Goal: Information Seeking & Learning: Learn about a topic

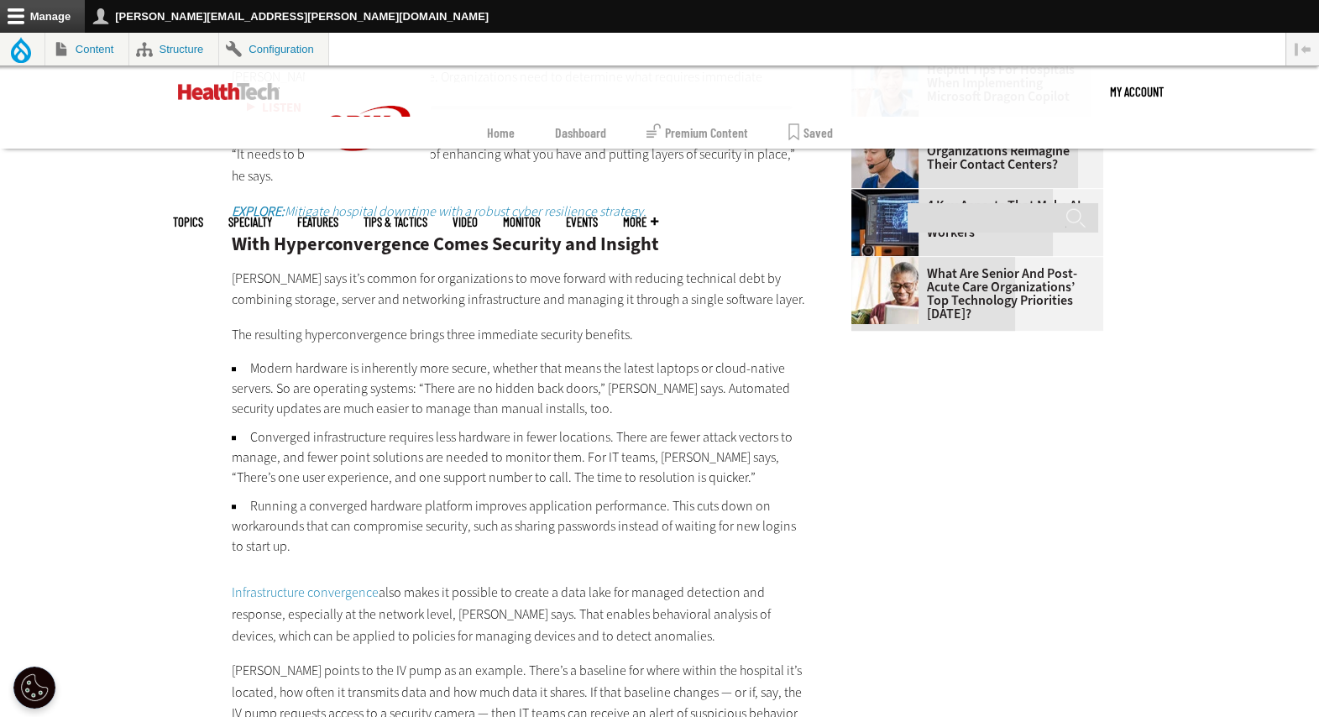
scroll to position [2520, 0]
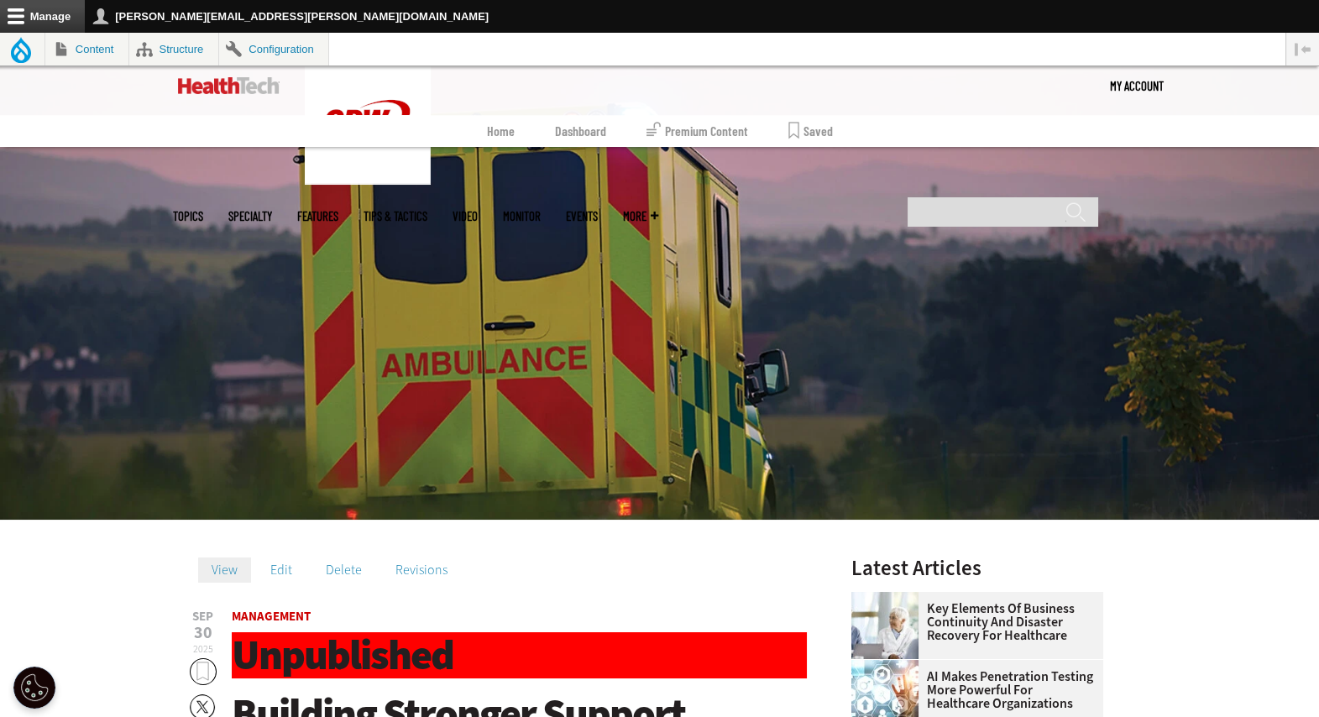
scroll to position [512, 0]
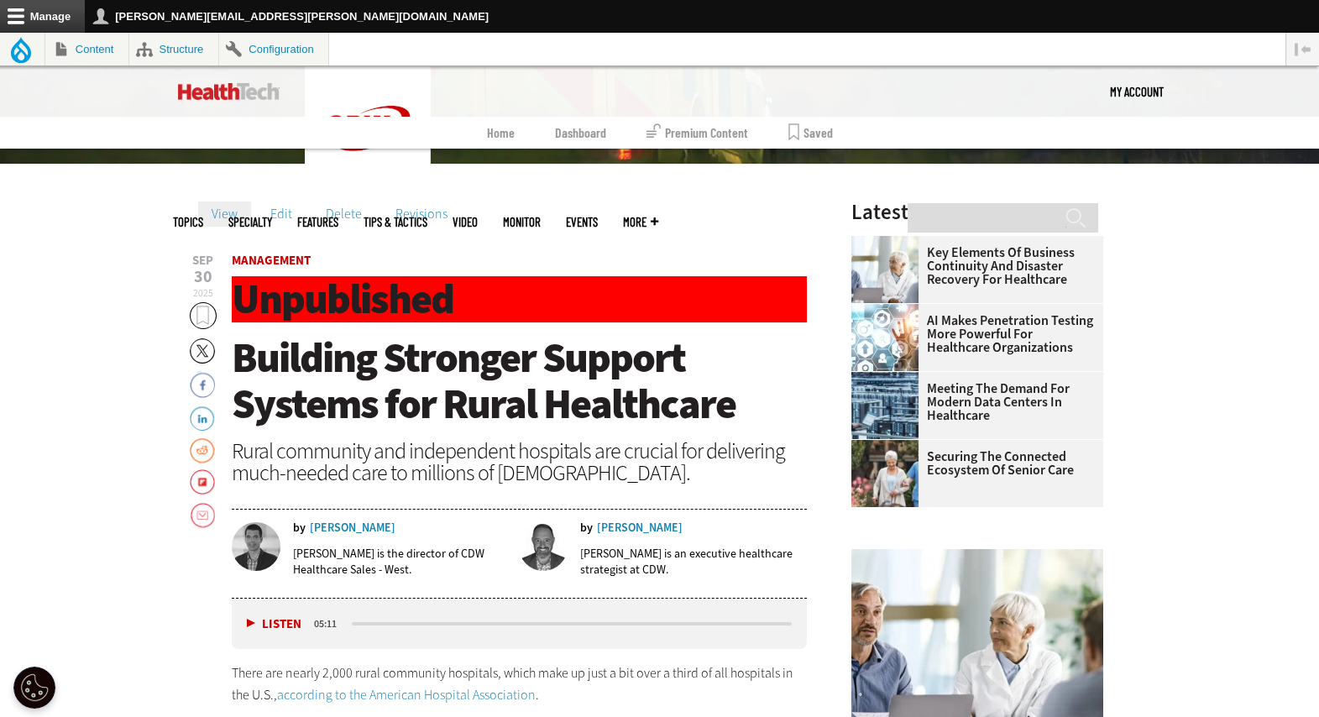
click at [466, 435] on header "[DATE] Twitter Facebook LinkedIn Reddit Flipboard Email Management Unpublished …" at bounding box center [520, 426] width 576 height 344
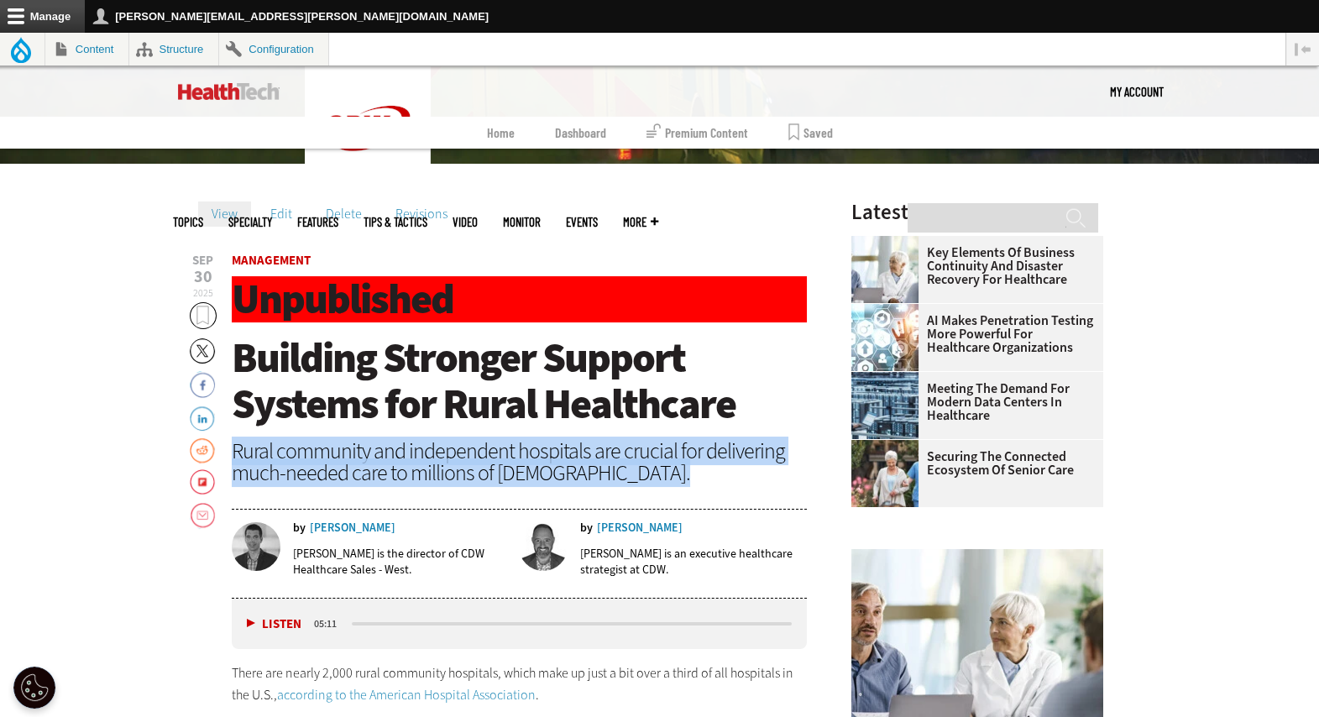
click at [466, 435] on header "Sep 30 2025 Twitter Facebook LinkedIn Reddit Flipboard Email Management Unpubli…" at bounding box center [520, 426] width 576 height 344
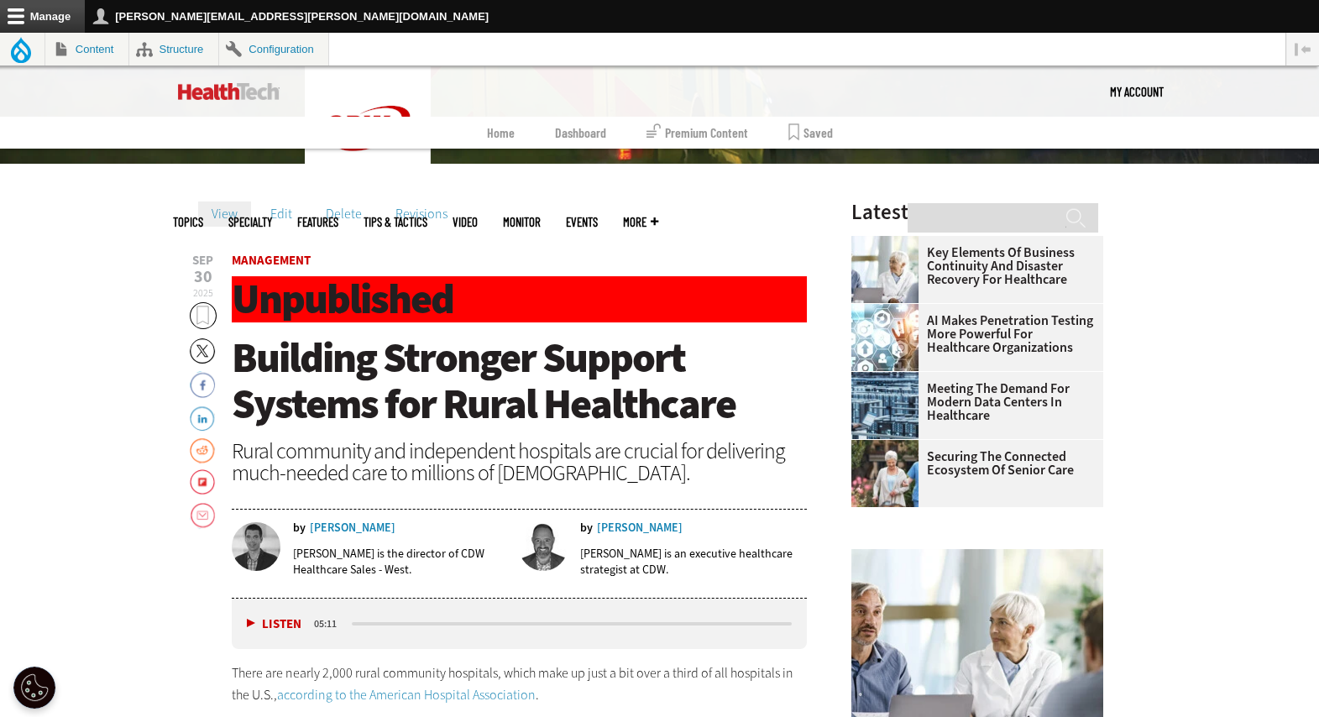
click at [432, 380] on span "Building Stronger Support Systems for Rural Healthcare" at bounding box center [484, 381] width 504 height 102
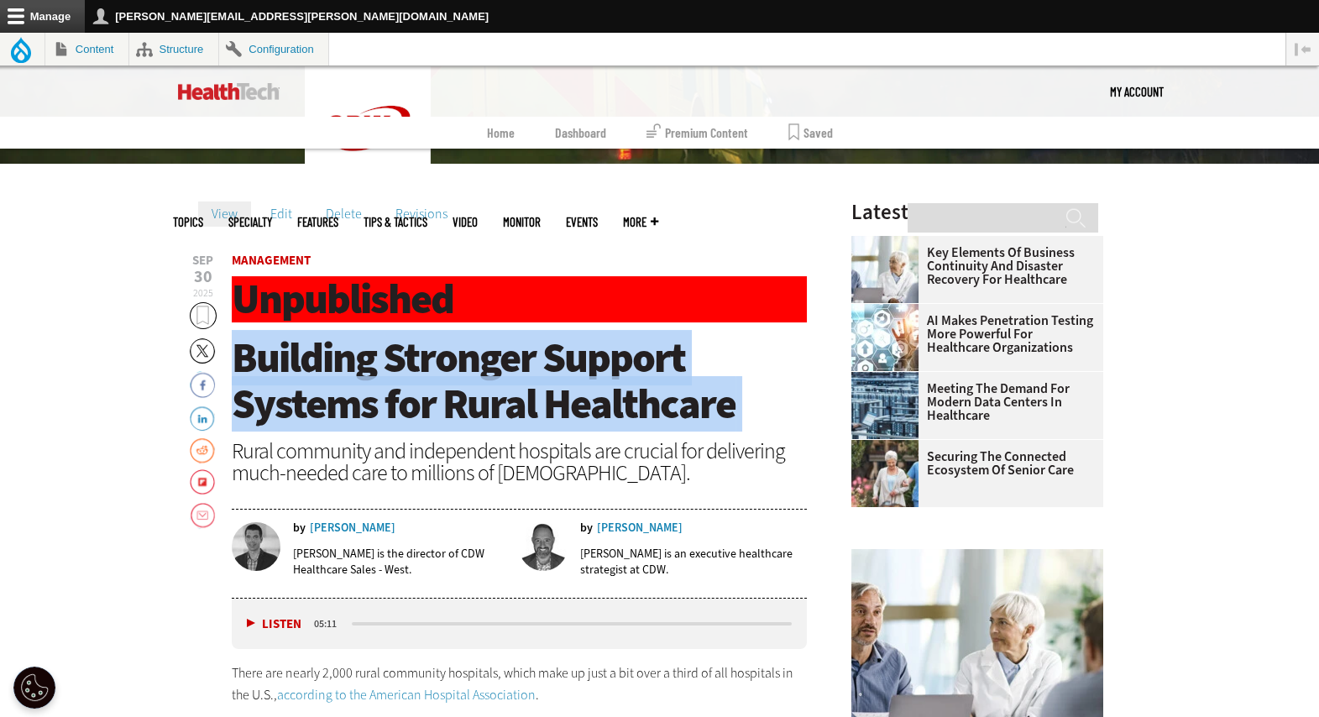
click at [432, 380] on span "Building Stronger Support Systems for Rural Healthcare" at bounding box center [484, 381] width 504 height 102
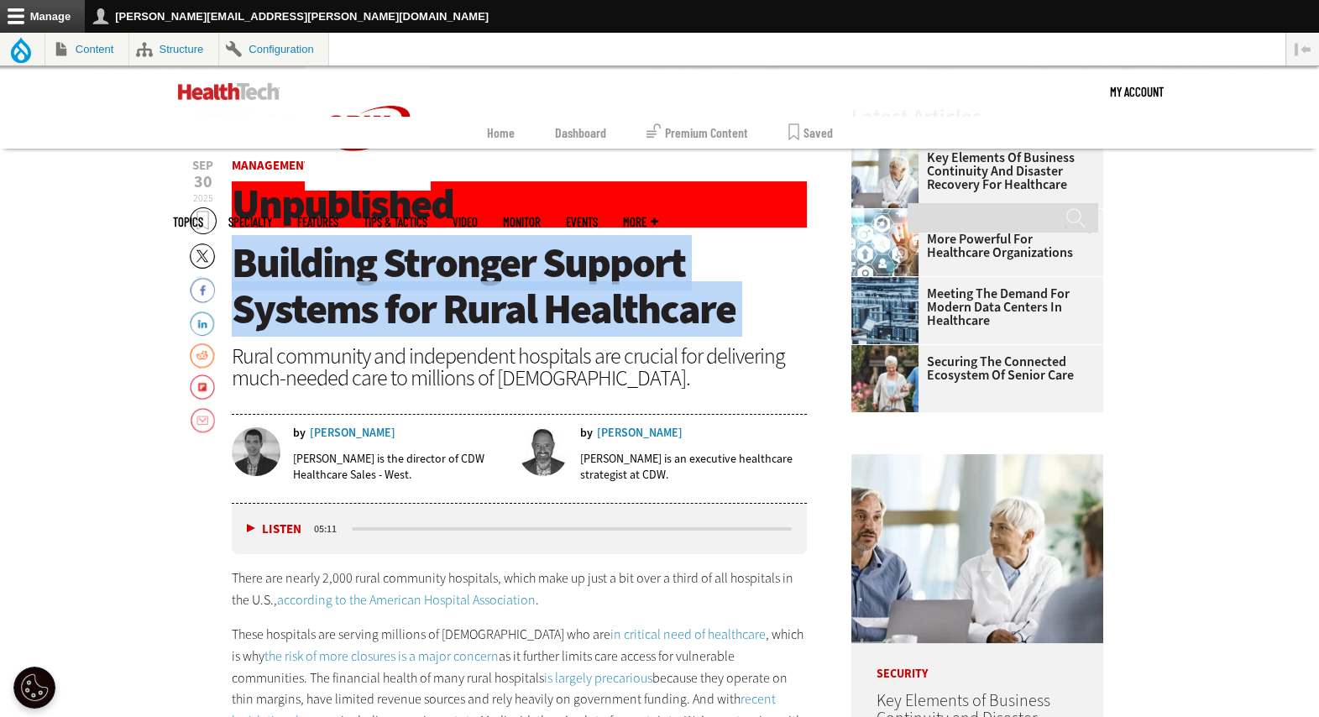
scroll to position [614, 0]
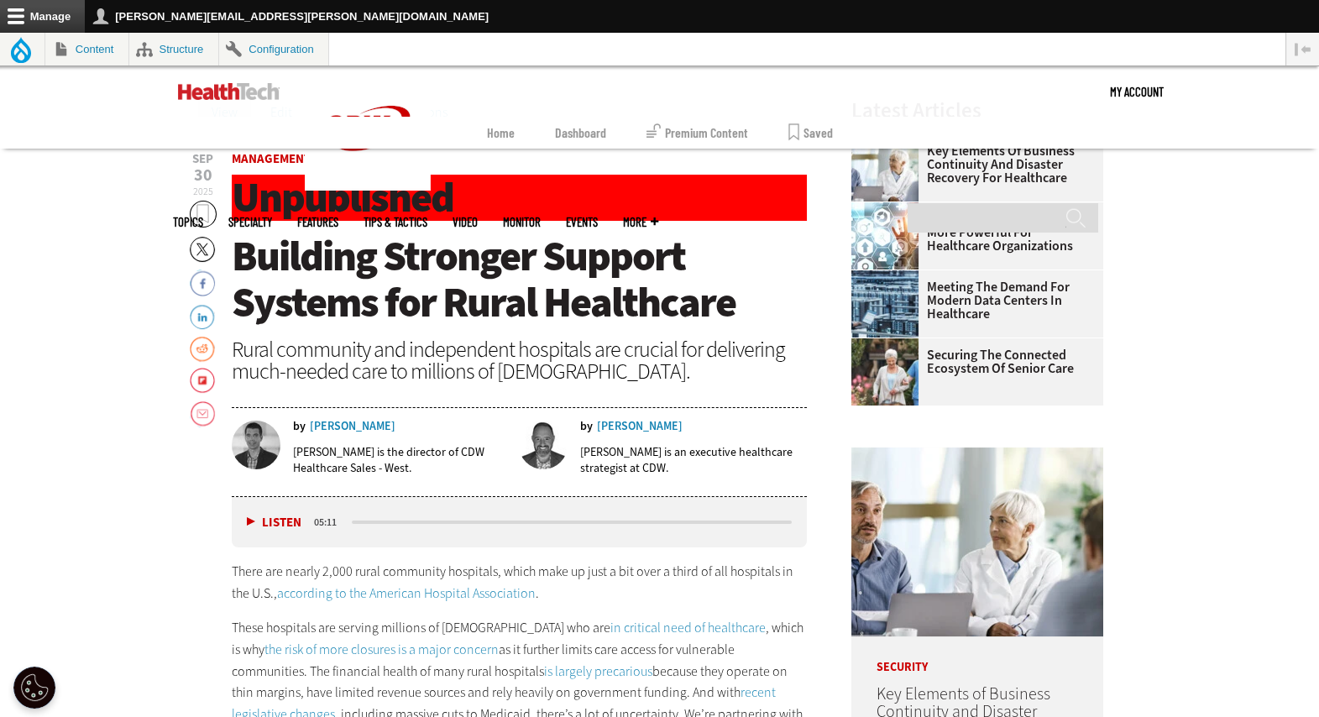
click at [360, 342] on div "Rural community and independent hospitals are crucial for delivering much-neede…" at bounding box center [520, 360] width 576 height 44
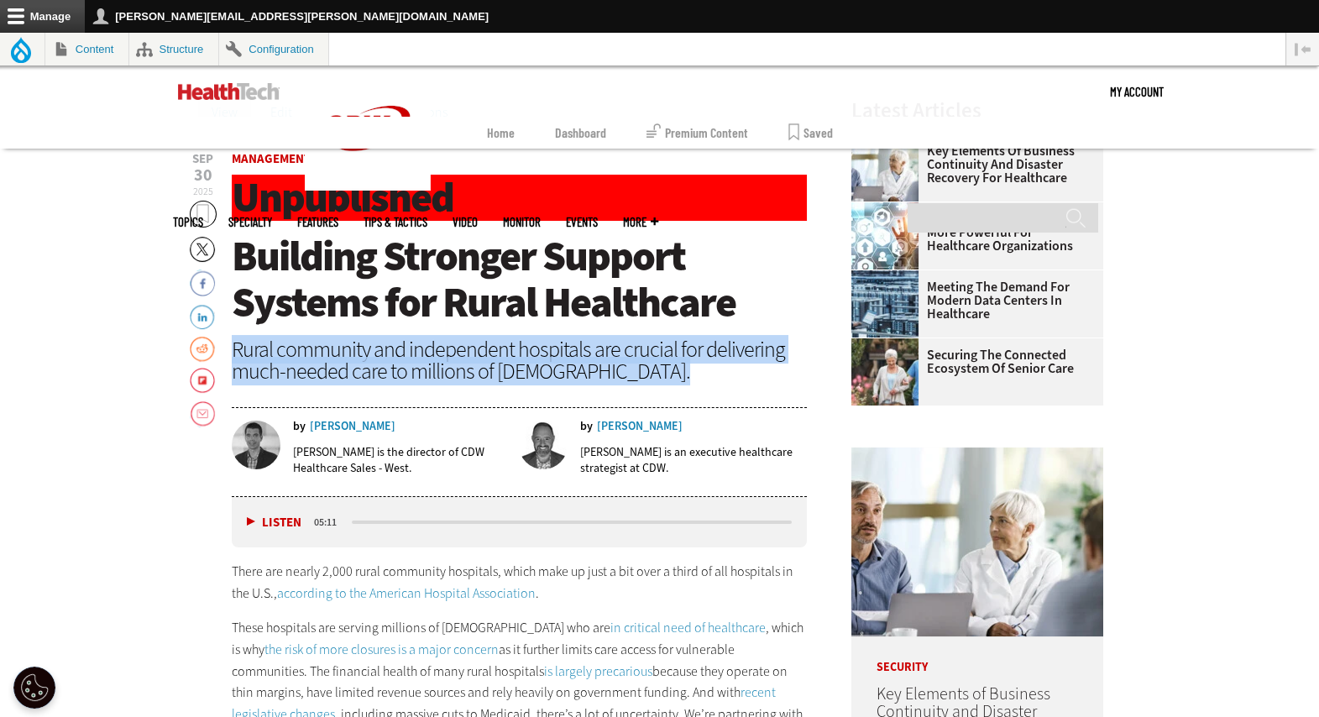
click at [360, 342] on div "Rural community and independent hospitals are crucial for delivering much-neede…" at bounding box center [520, 360] width 576 height 44
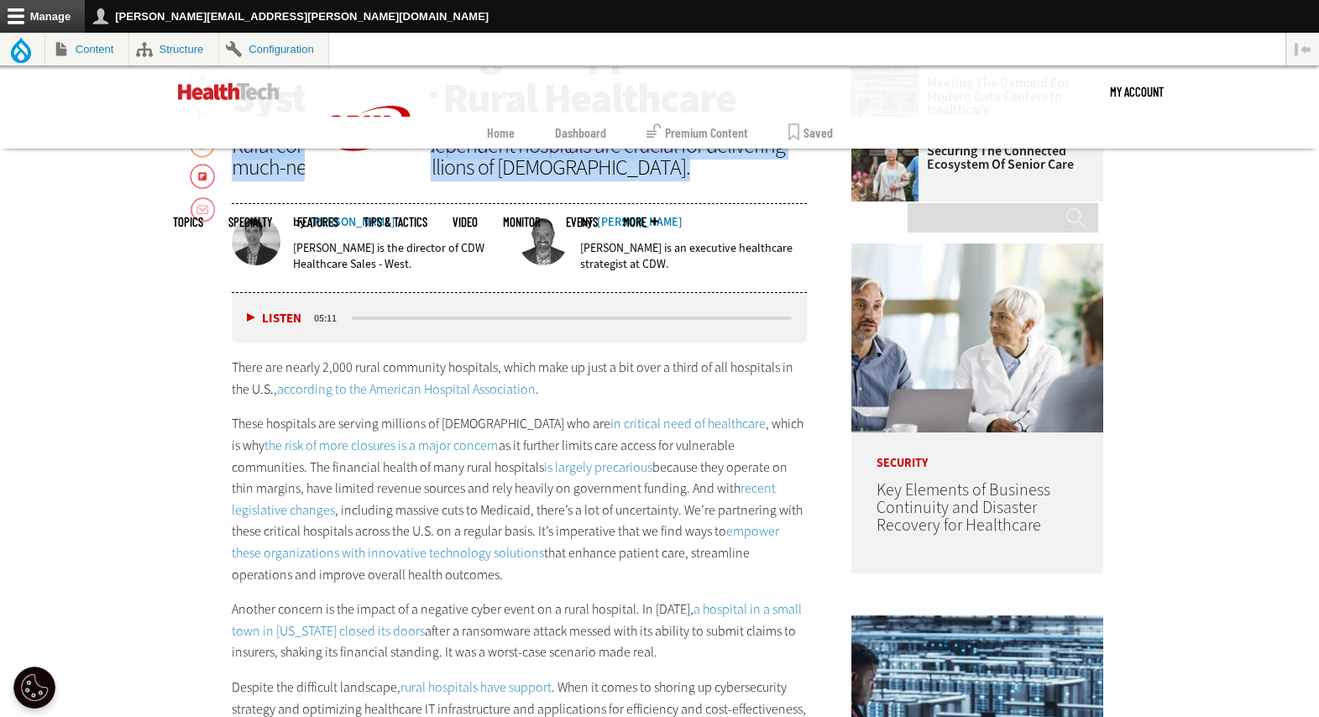
scroll to position [814, 0]
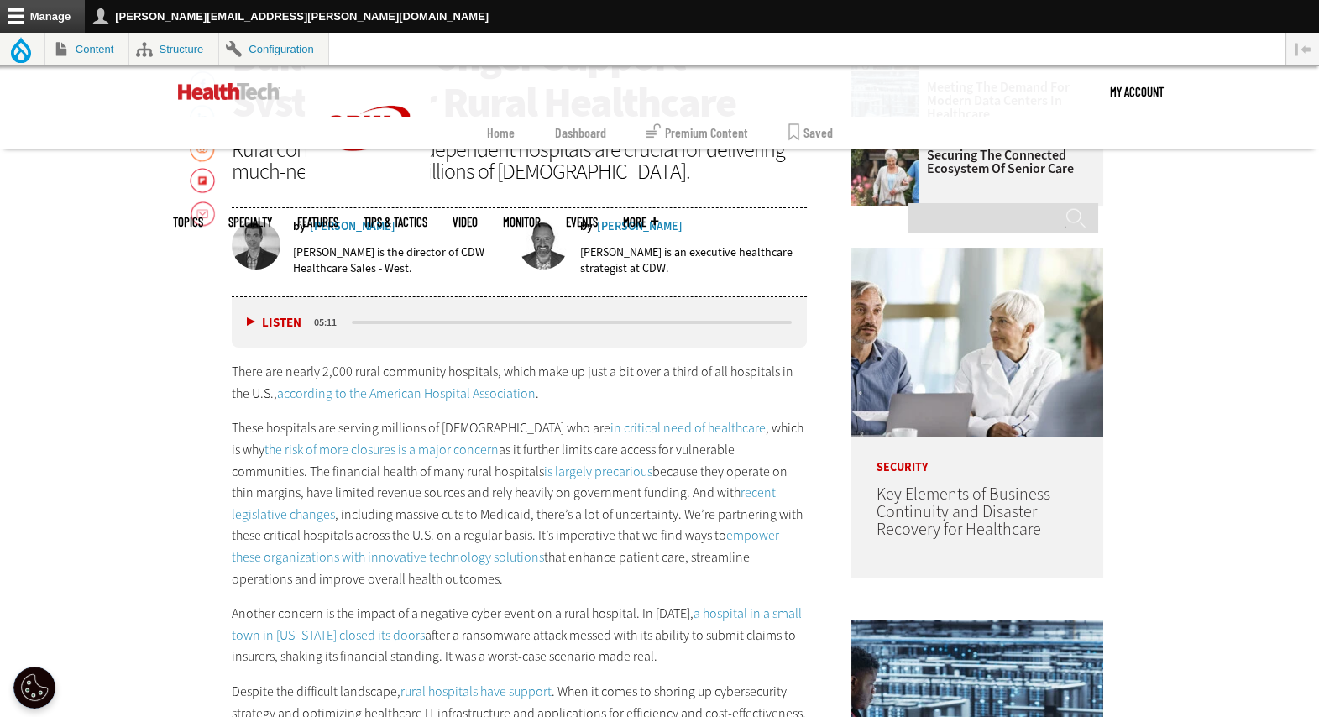
click at [386, 267] on p "Adam Oldenburg is the director of CDW Healthcare Sales - West." at bounding box center [400, 260] width 215 height 32
click at [637, 266] on p "Christopher Mills is an executive healthcare strategist at CDW." at bounding box center [693, 260] width 227 height 32
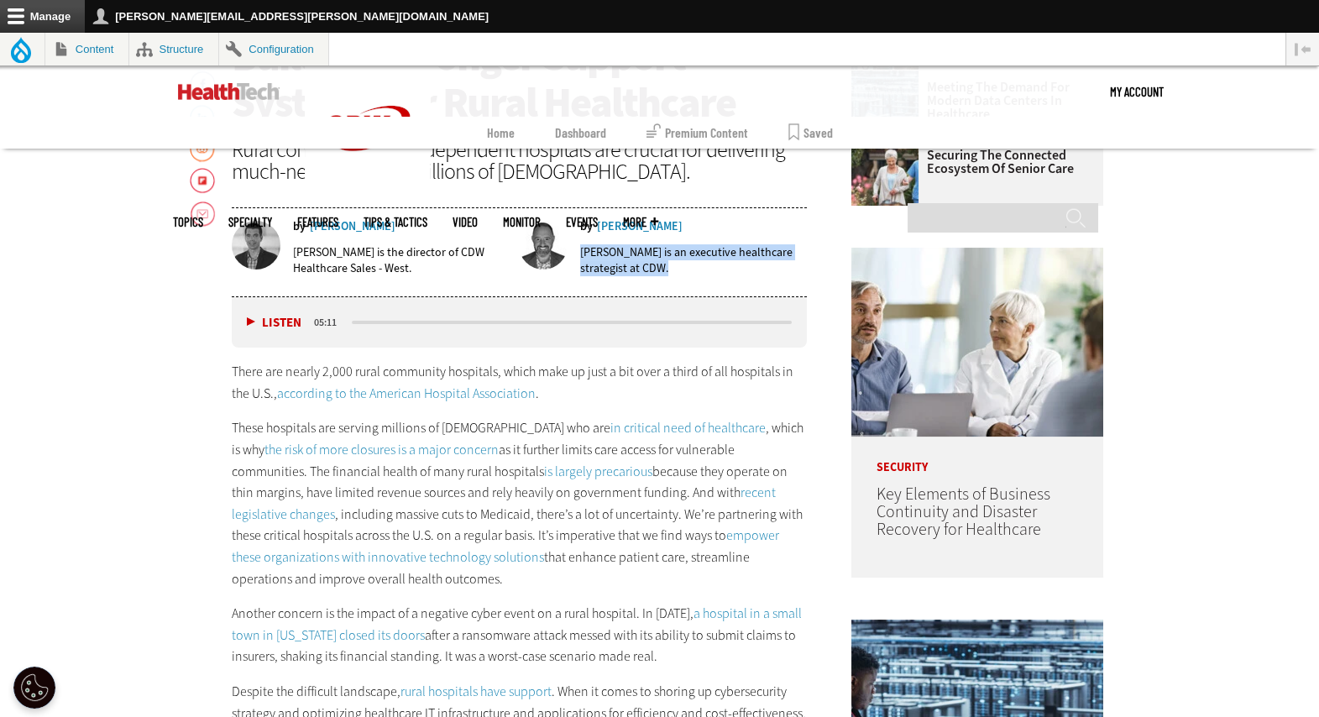
click at [637, 266] on p "[PERSON_NAME] is an executive healthcare strategist at CDW." at bounding box center [693, 260] width 227 height 32
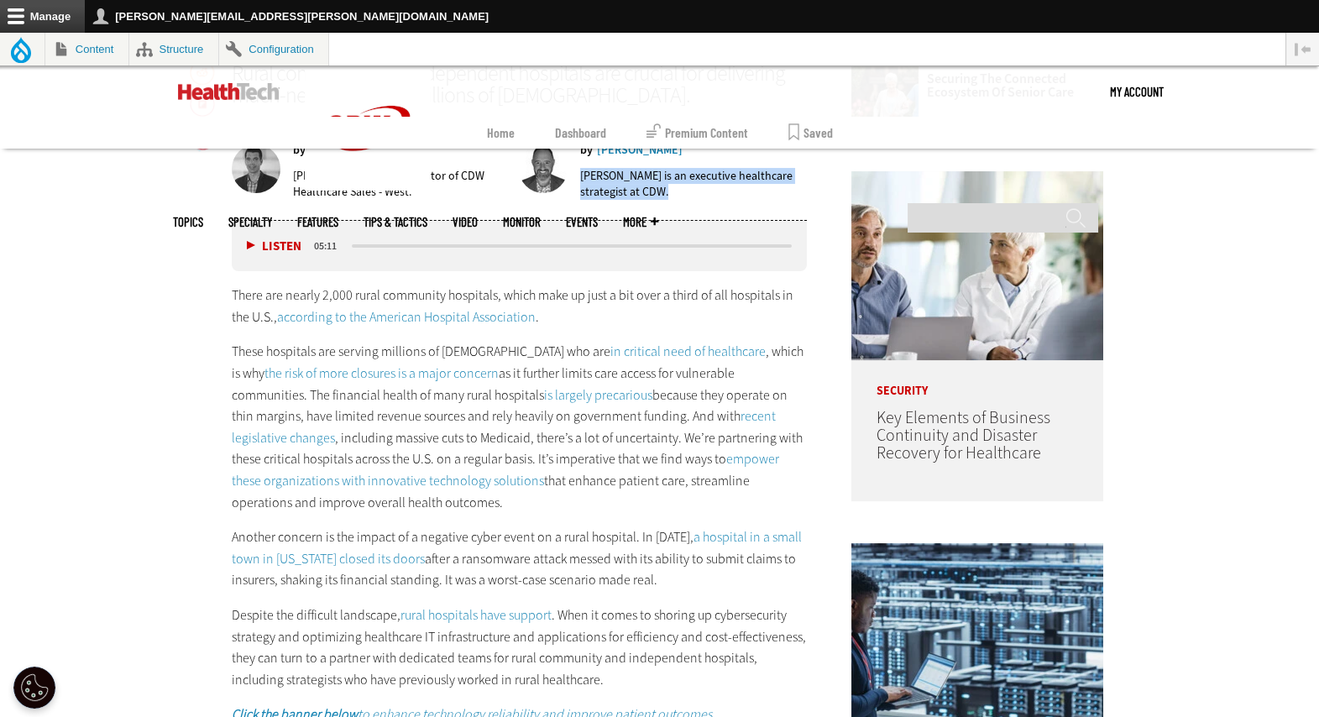
scroll to position [897, 0]
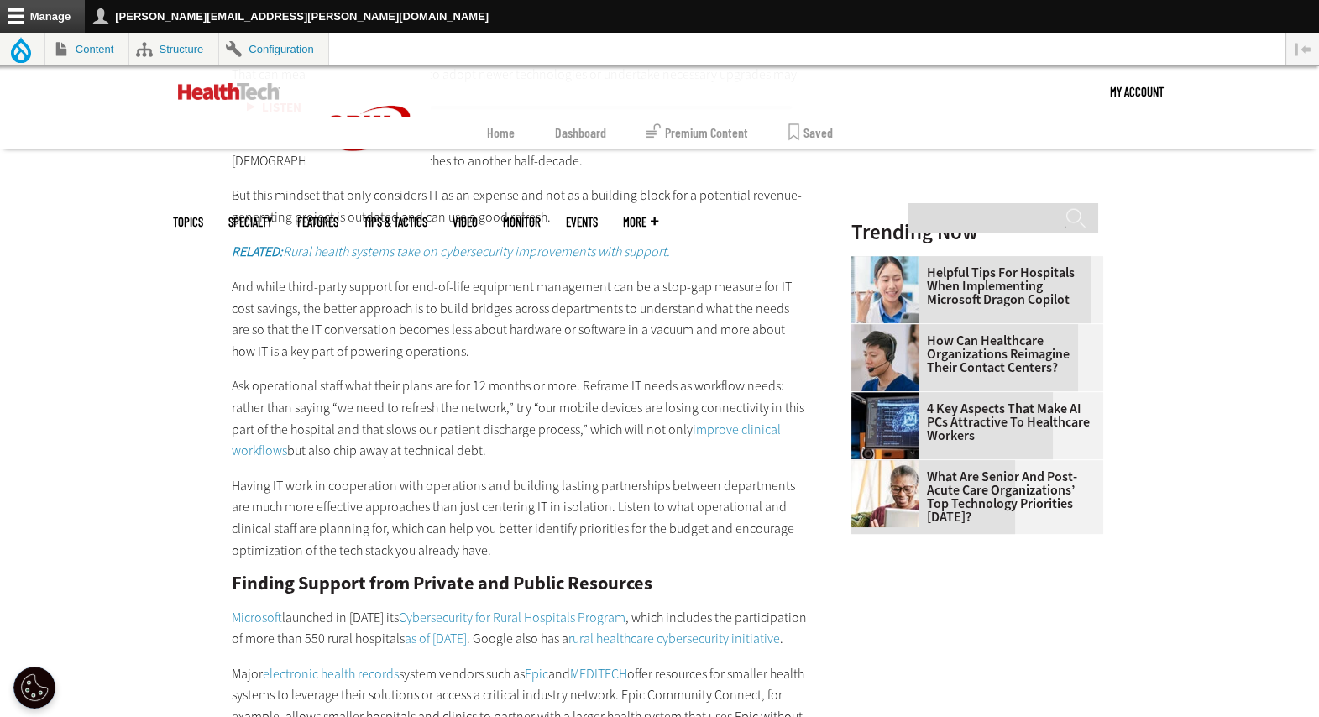
scroll to position [2001, 0]
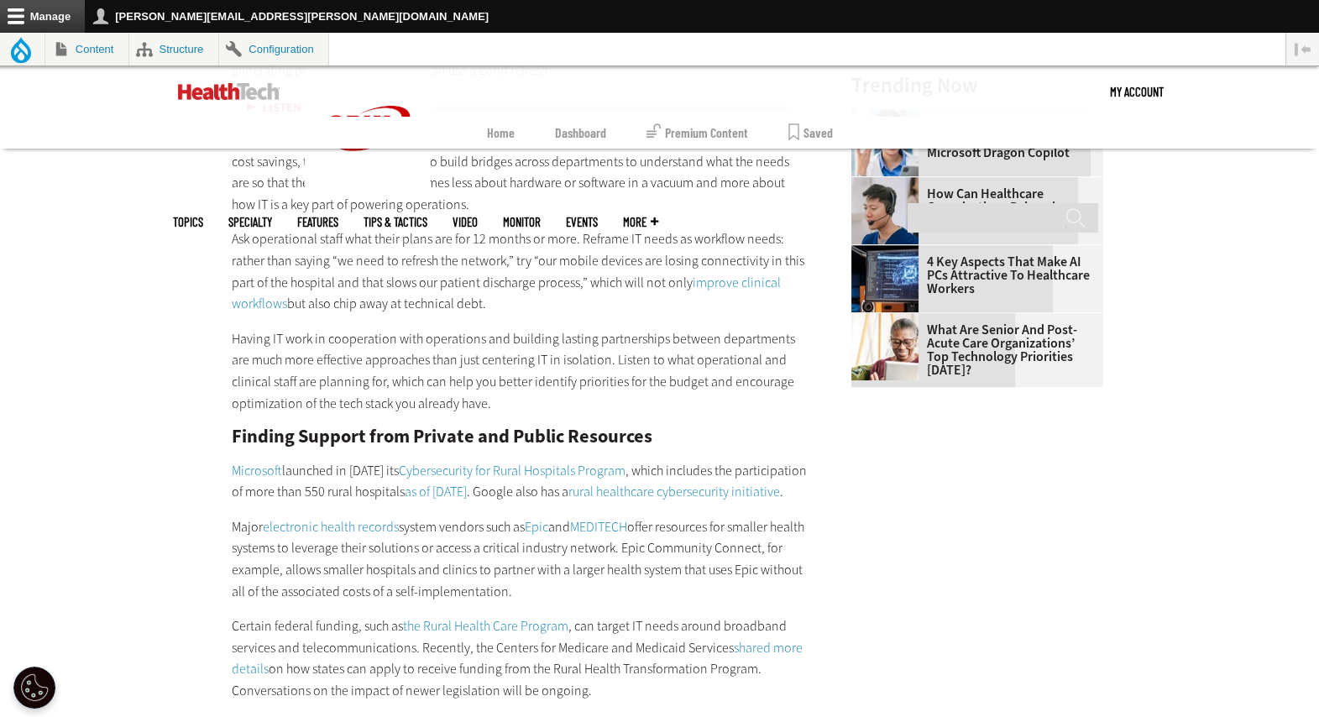
click at [293, 434] on h2 "Finding Support from Private and Public Resources" at bounding box center [520, 436] width 576 height 18
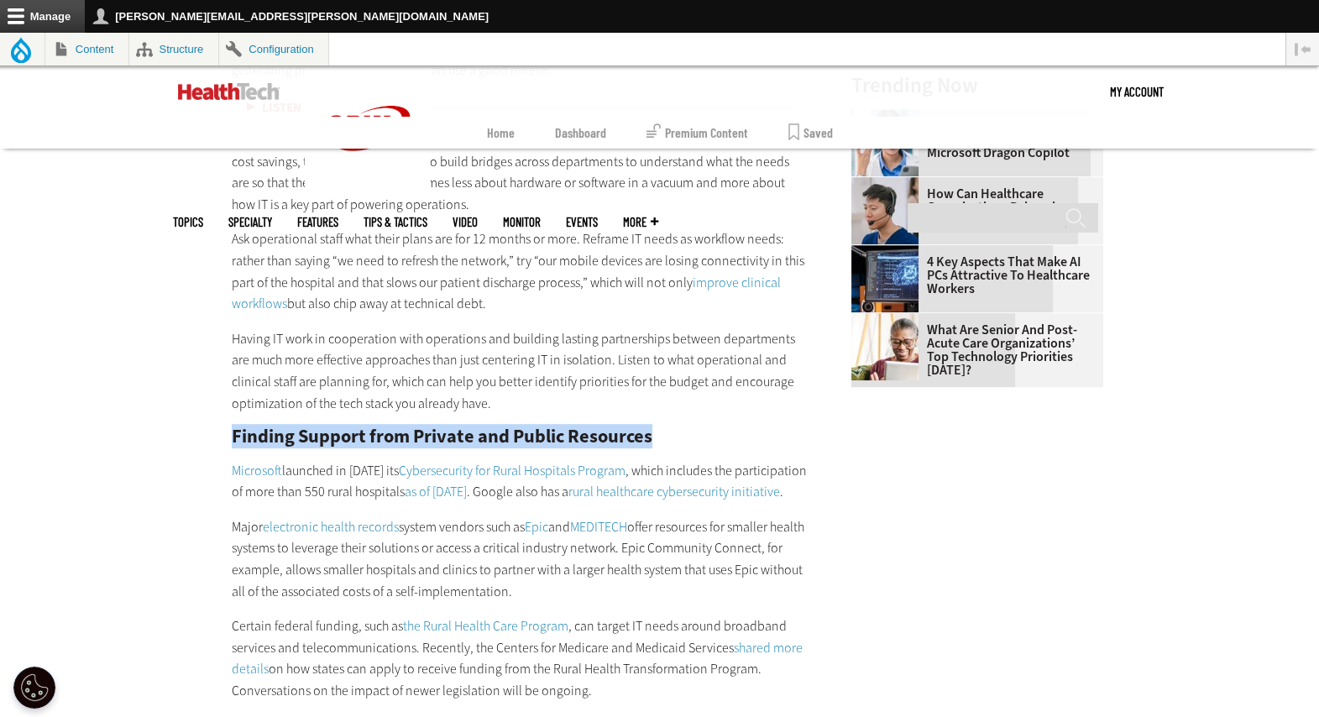
click at [293, 434] on h2 "Finding Support from Private and Public Resources" at bounding box center [520, 436] width 576 height 18
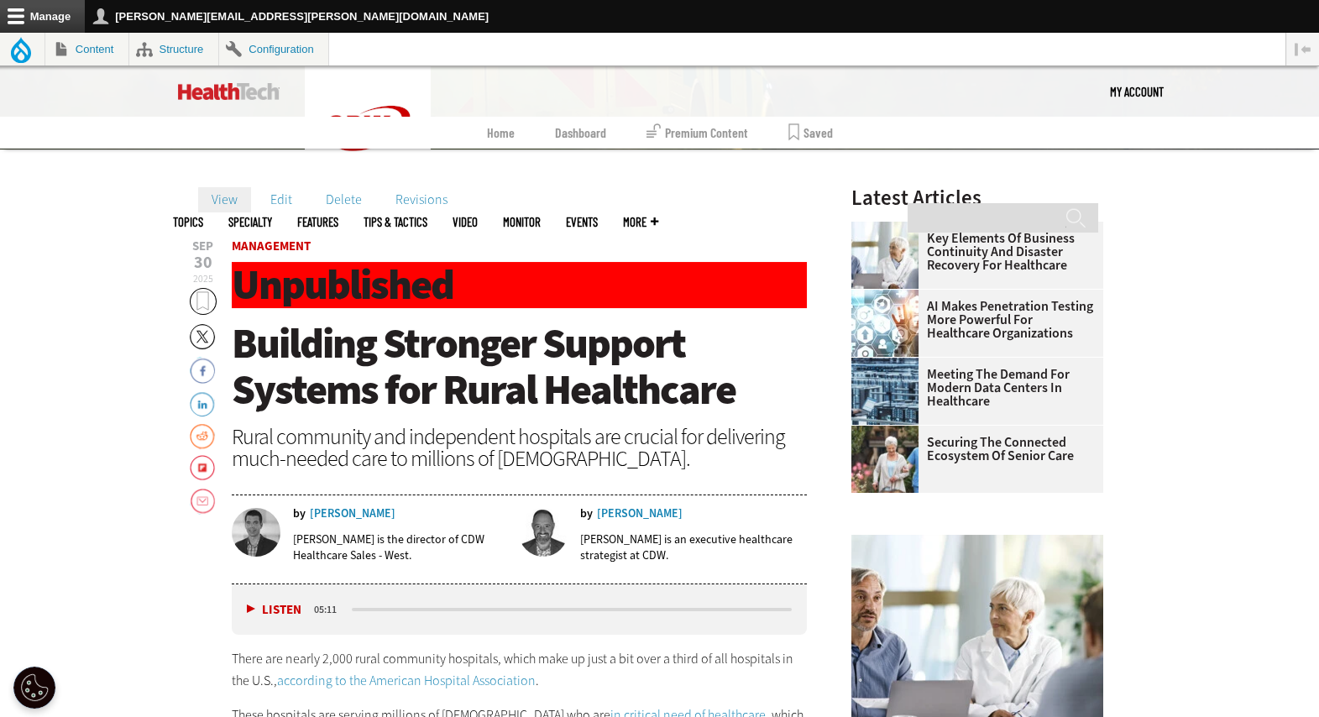
scroll to position [528, 0]
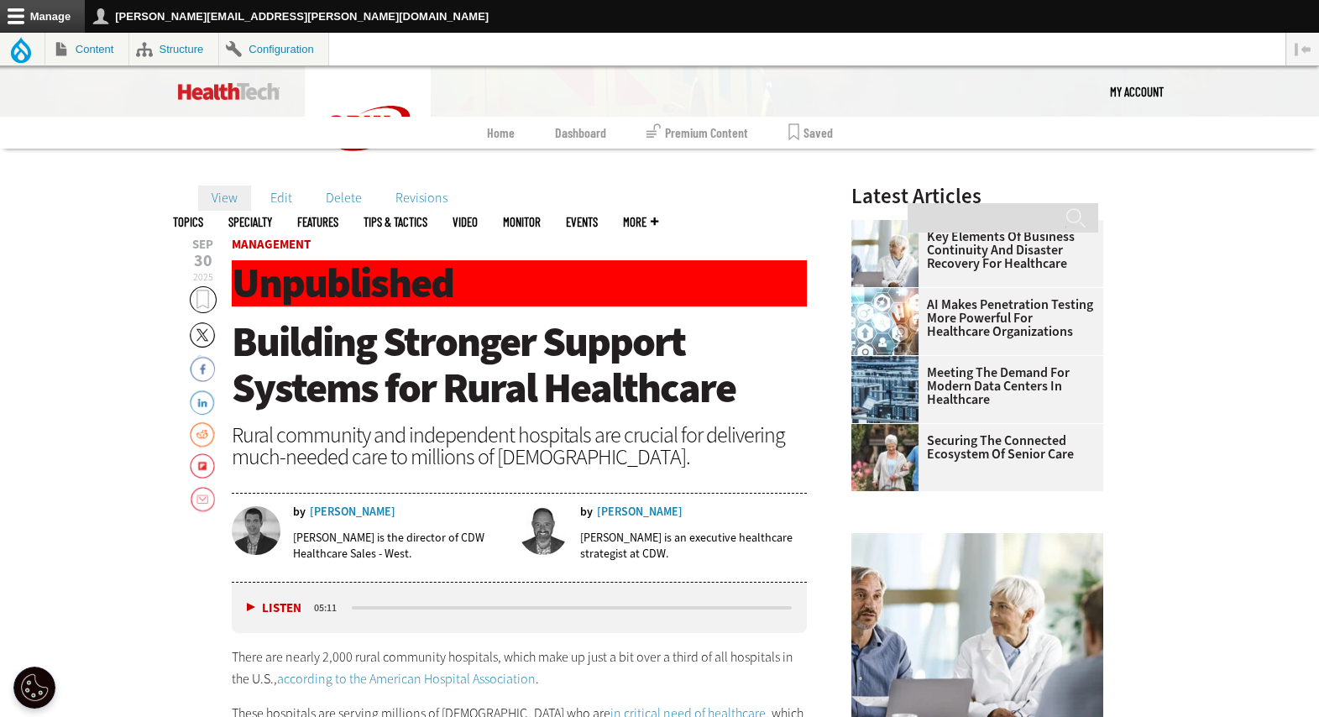
click at [380, 369] on span "Building Stronger Support Systems for Rural Healthcare" at bounding box center [484, 365] width 504 height 102
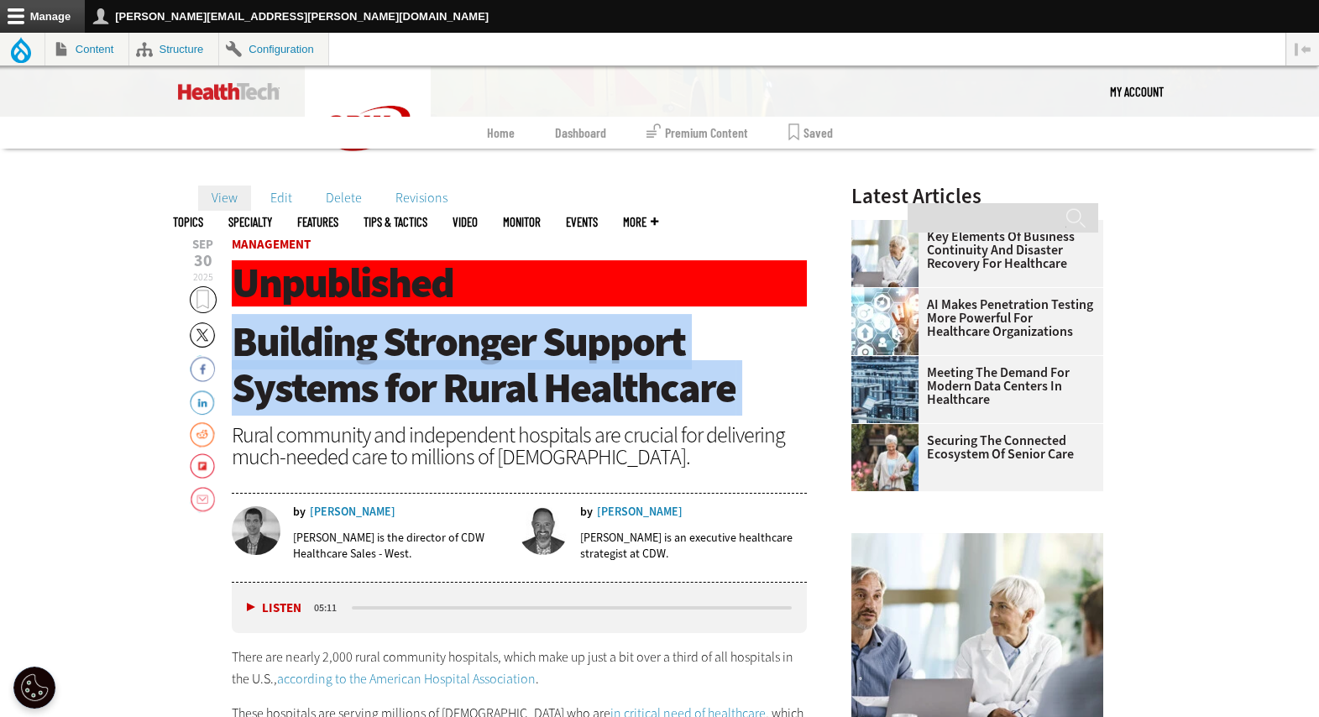
click at [380, 369] on span "Building Stronger Support Systems for Rural Healthcare" at bounding box center [484, 365] width 504 height 102
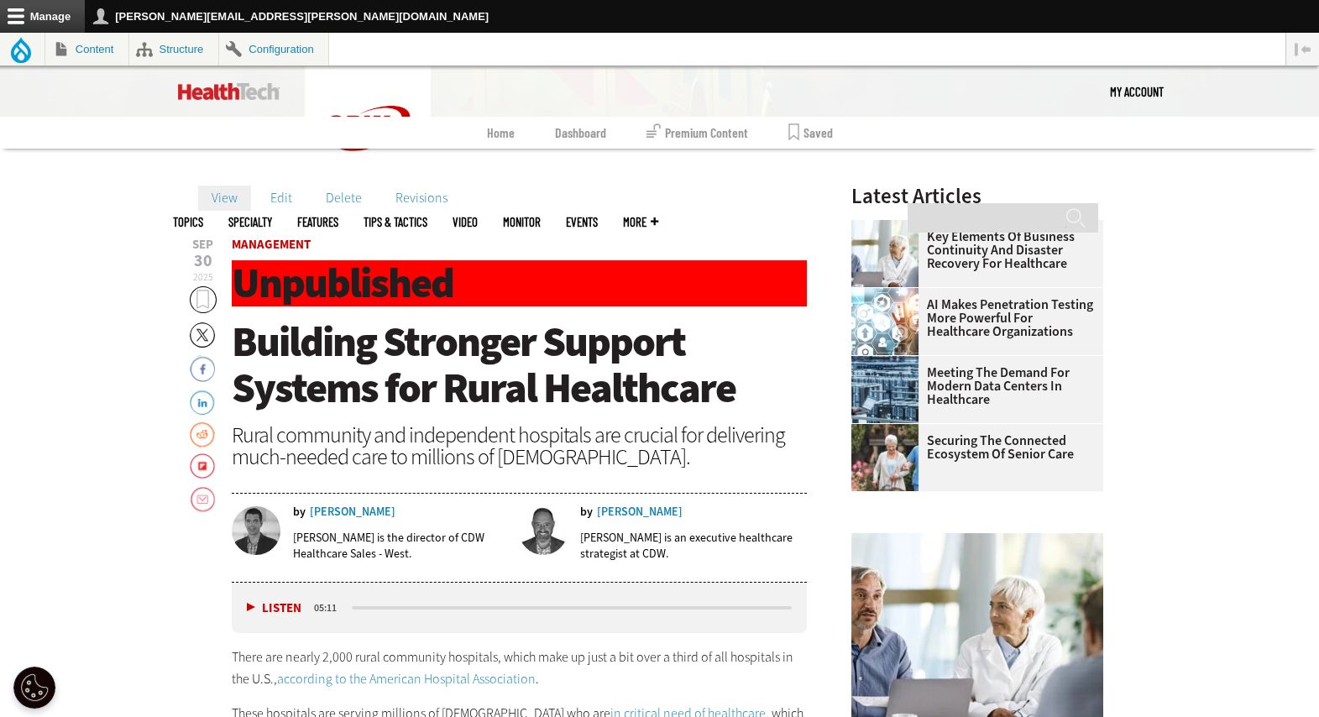
click at [473, 466] on div "Rural community and independent hospitals are crucial for delivering much-neede…" at bounding box center [520, 446] width 576 height 44
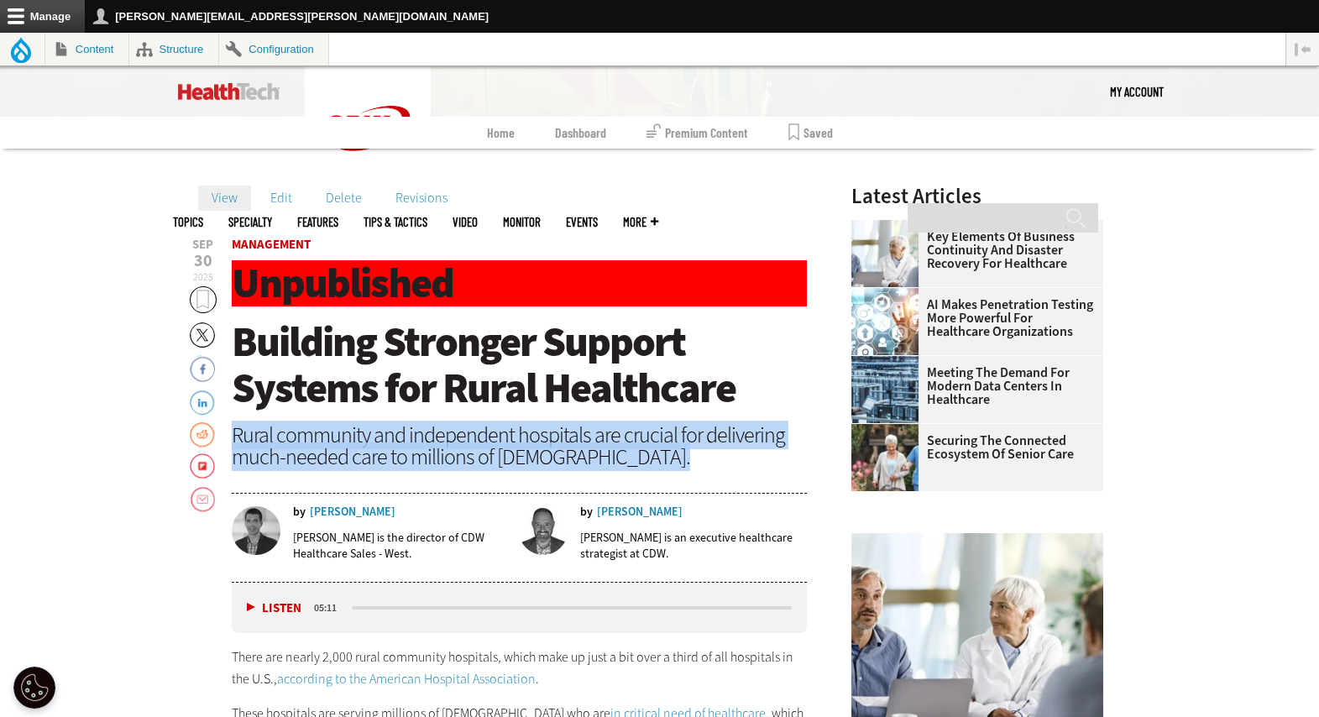
click at [473, 466] on div "Rural community and independent hospitals are crucial for delivering much-neede…" at bounding box center [520, 446] width 576 height 44
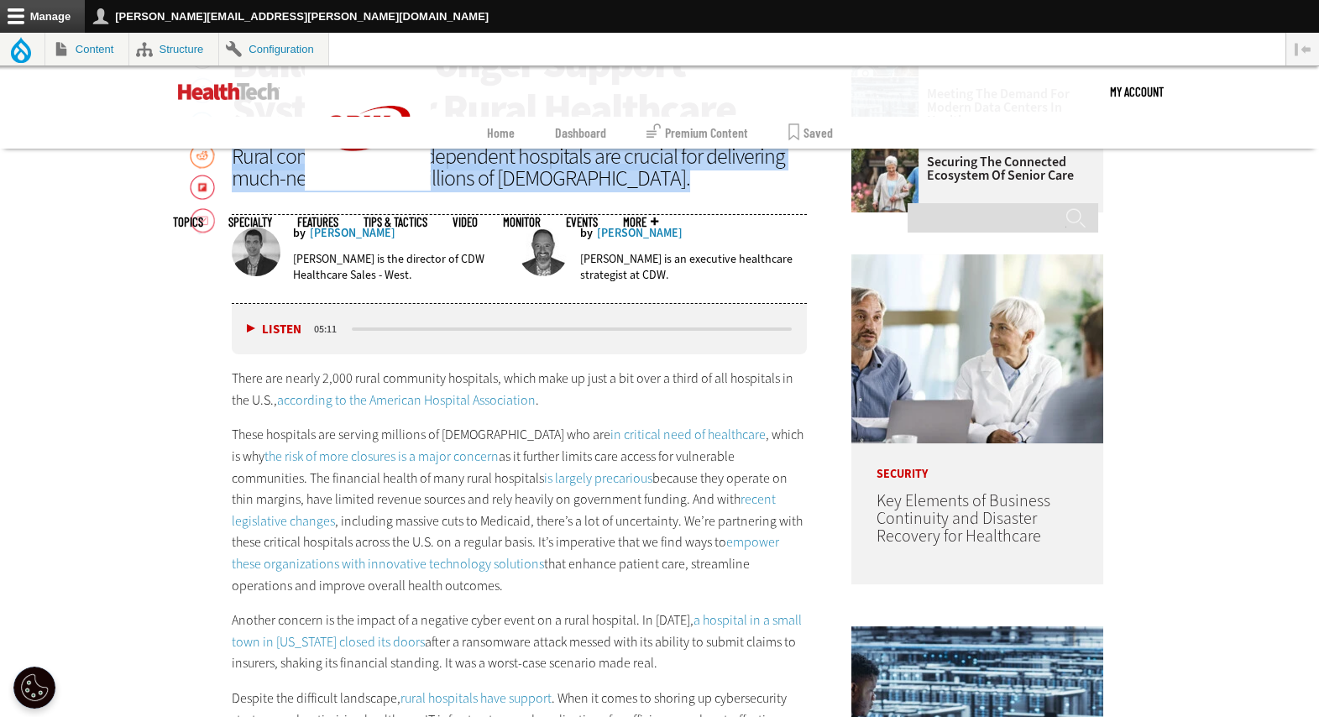
click at [459, 398] on link "according to the American Hospital Association" at bounding box center [406, 400] width 259 height 18
click at [610, 437] on link "in critical need of healthcare" at bounding box center [687, 435] width 155 height 18
click at [499, 448] on link "the risk of more closures is a major concern" at bounding box center [381, 457] width 234 height 18
click at [544, 483] on link "is largely precarious" at bounding box center [598, 478] width 108 height 18
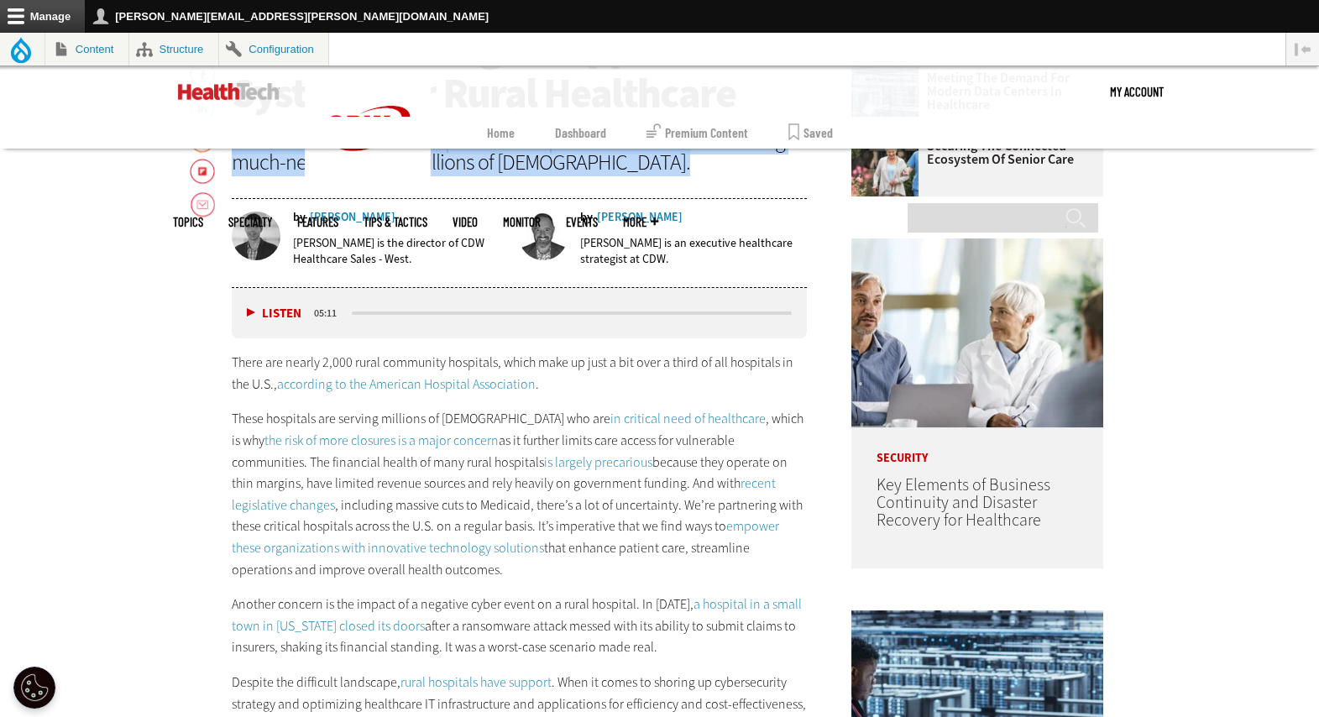
scroll to position [824, 0]
click at [667, 481] on link "recent legislative changes" at bounding box center [504, 493] width 544 height 39
click at [432, 443] on link "the risk of more closures is a major concern" at bounding box center [381, 440] width 234 height 18
click at [696, 483] on link "recent legislative changes" at bounding box center [504, 493] width 544 height 39
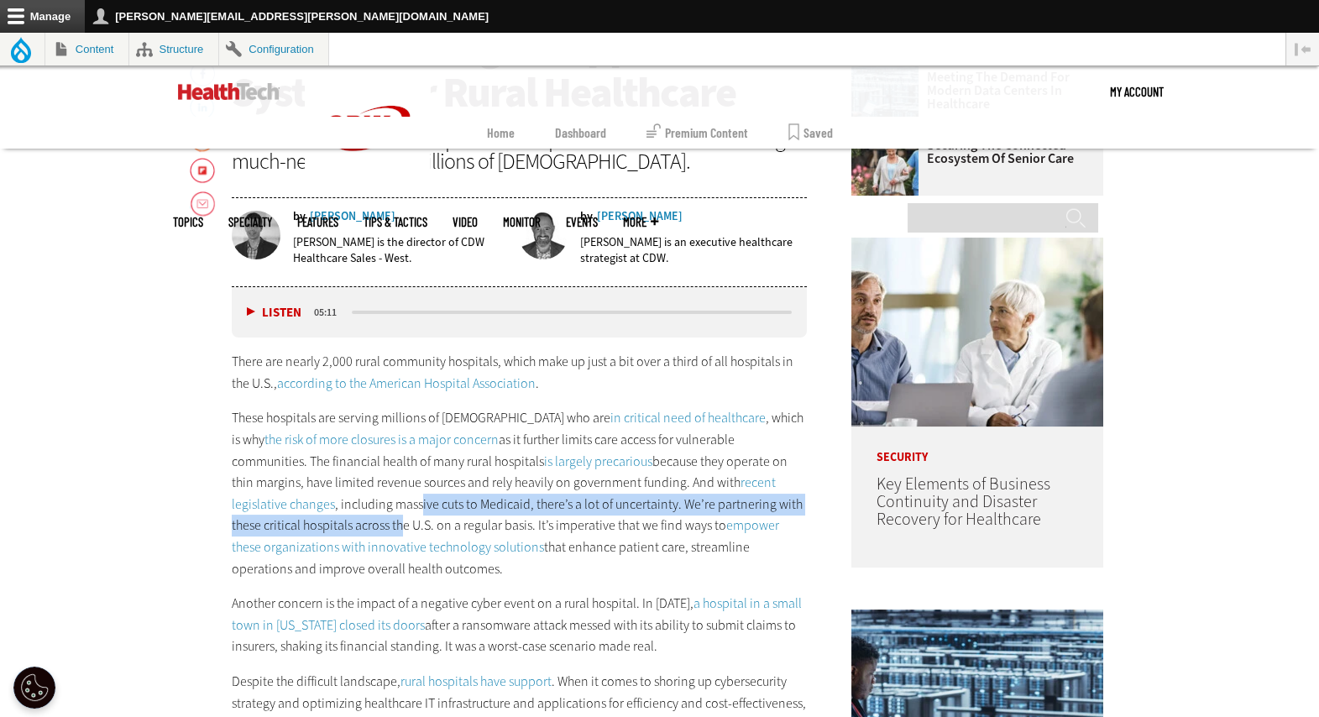
drag, startPoint x: 312, startPoint y: 505, endPoint x: 332, endPoint y: 520, distance: 24.5
click at [332, 520] on p "These hospitals are serving millions of Americans who are in critical need of h…" at bounding box center [520, 493] width 576 height 172
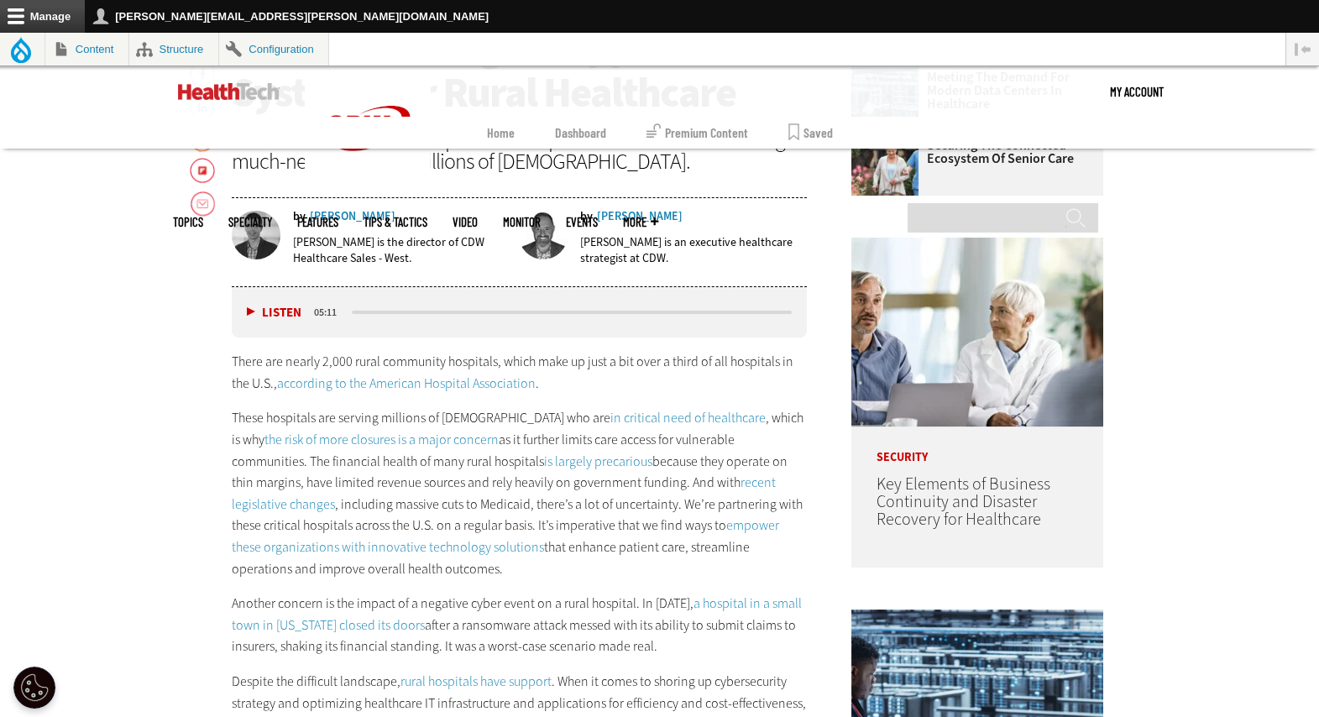
click at [258, 513] on p "These hospitals are serving millions of Americans who are in critical need of h…" at bounding box center [520, 493] width 576 height 172
click at [708, 527] on link "empower these organizations with innovative technology solutions" at bounding box center [505, 535] width 547 height 39
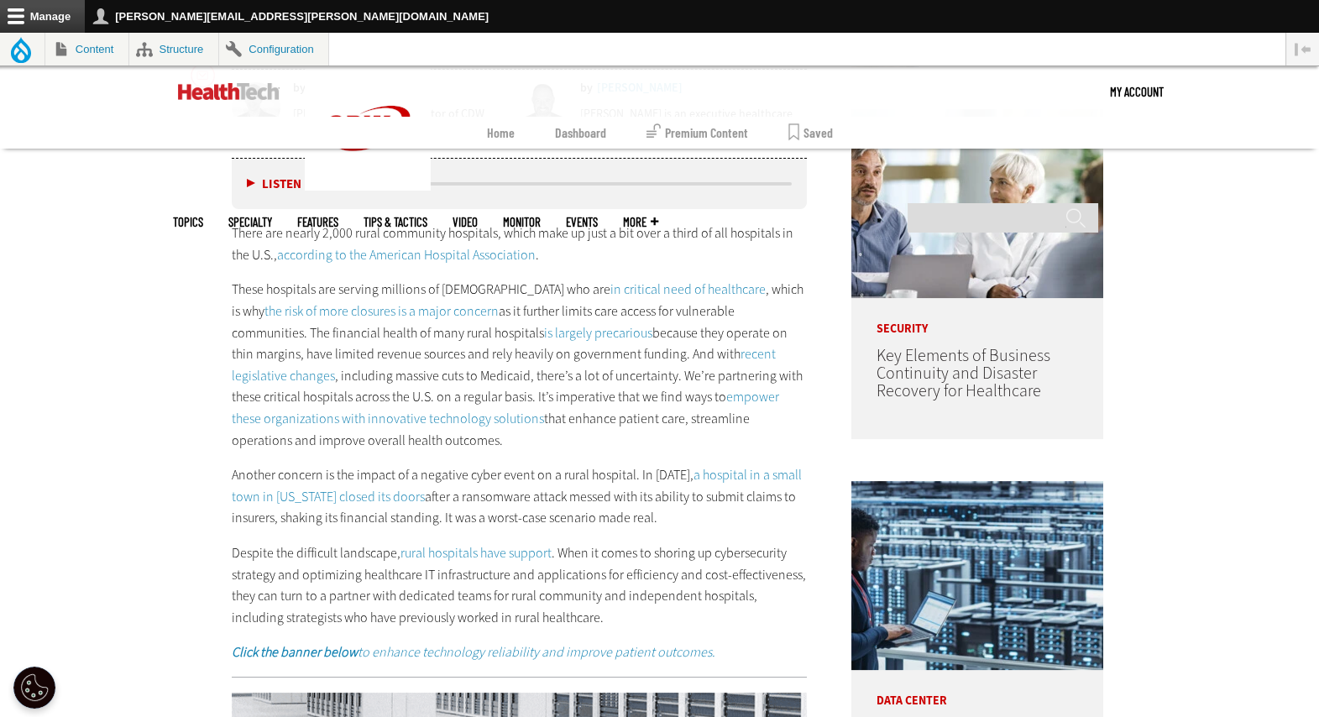
scroll to position [955, 0]
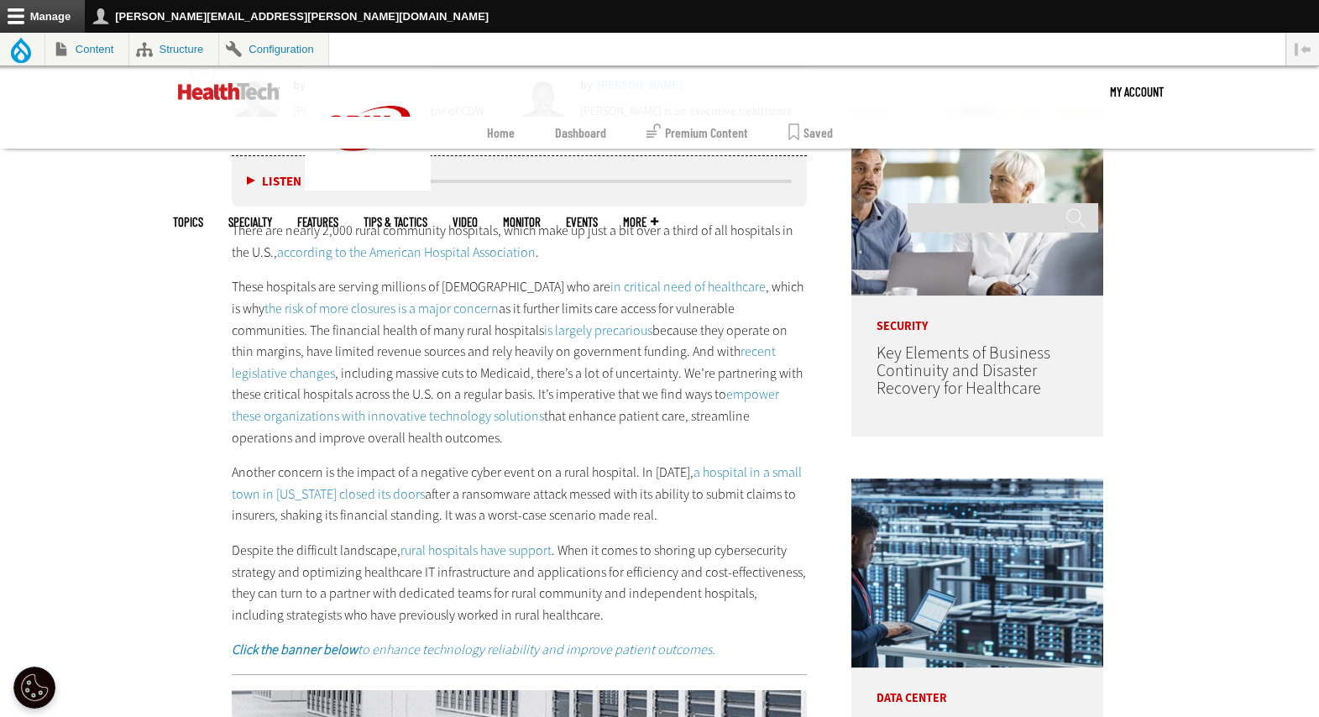
click at [539, 508] on p "Another concern is the impact of a negative cyber event on a rural hospital. In…" at bounding box center [520, 494] width 576 height 65
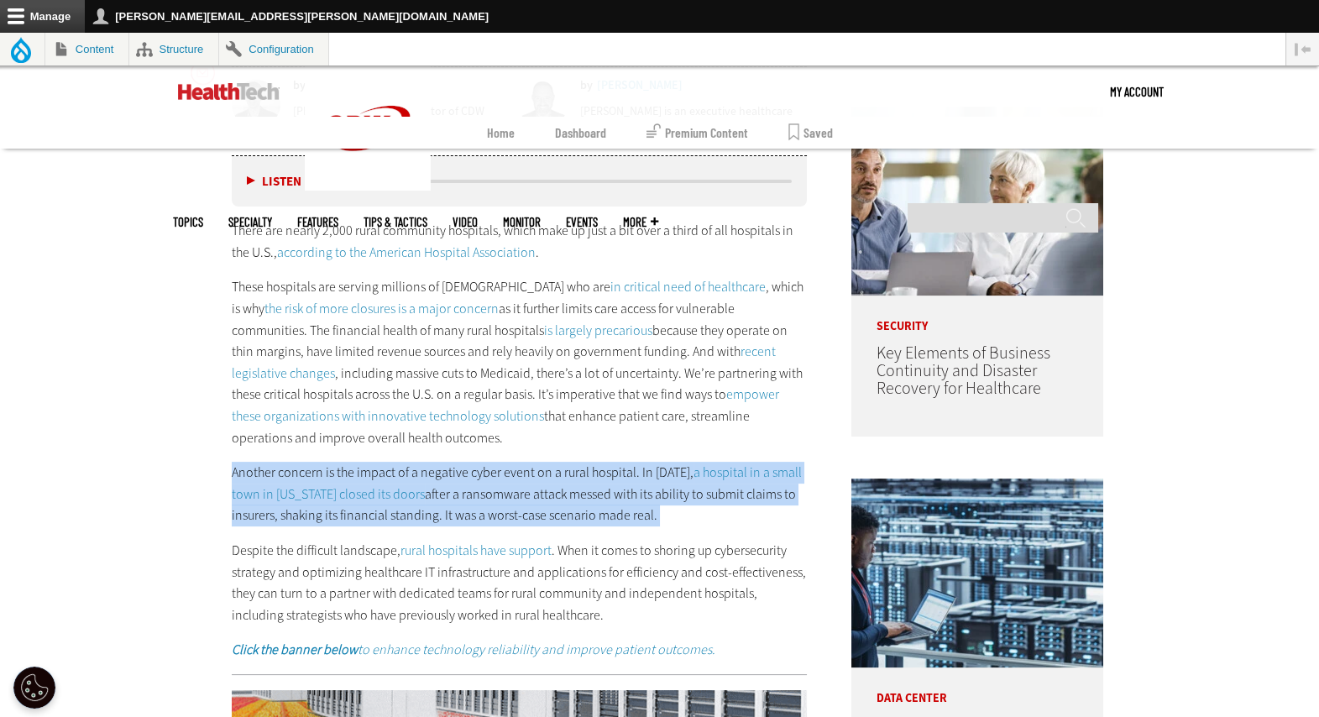
click at [539, 508] on p "Another concern is the impact of a negative cyber event on a rural hospital. In…" at bounding box center [520, 494] width 576 height 65
click at [600, 506] on p "Another concern is the impact of a negative cyber event on a rural hospital. In…" at bounding box center [520, 494] width 576 height 65
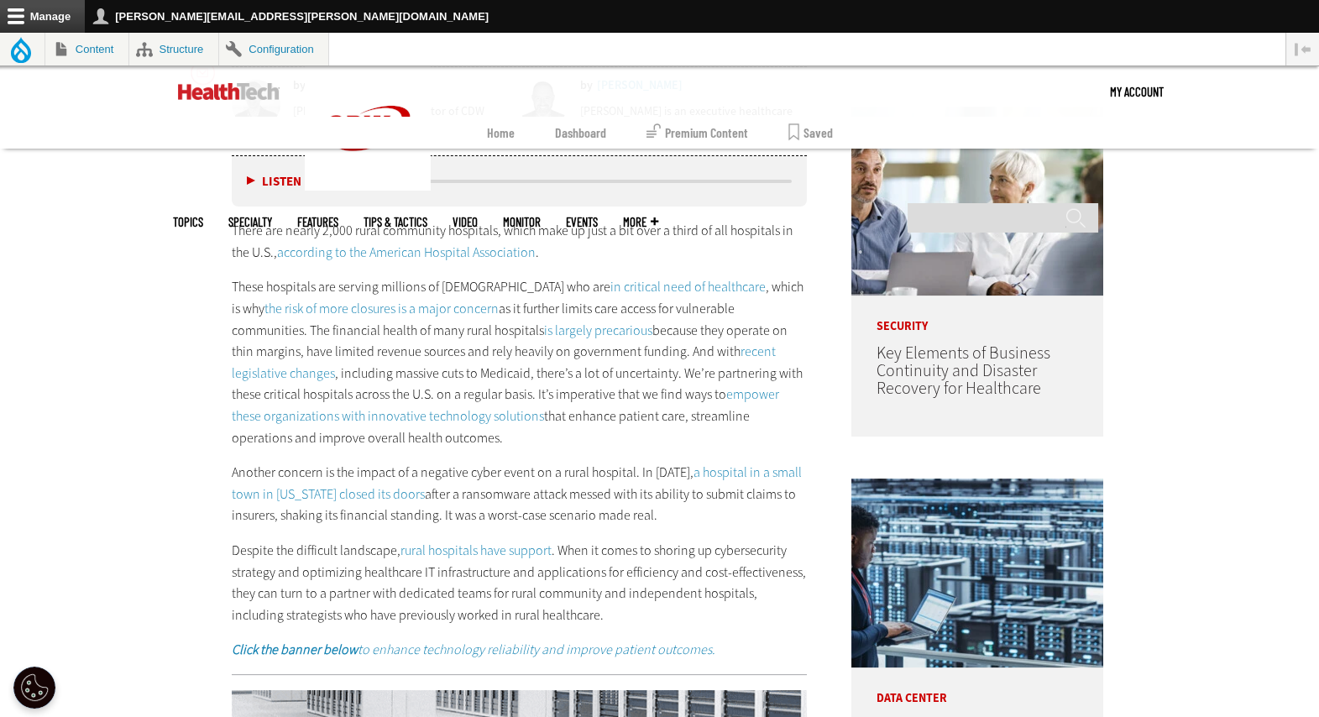
click at [729, 476] on link "a hospital in a small town in Illinois closed its doors" at bounding box center [517, 482] width 570 height 39
click at [552, 508] on p "Another concern is the impact of a negative cyber event on a rural hospital. In…" at bounding box center [520, 494] width 576 height 65
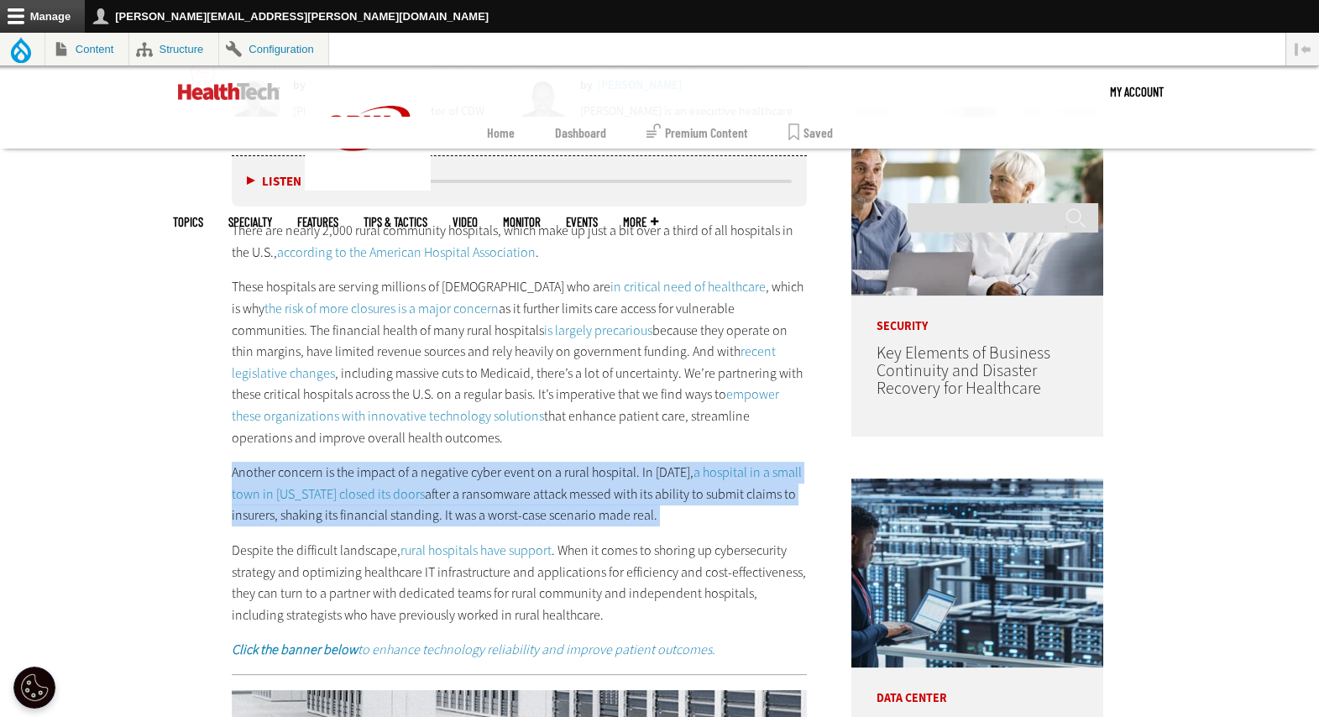
click at [552, 508] on p "Another concern is the impact of a negative cyber event on a rural hospital. In…" at bounding box center [520, 494] width 576 height 65
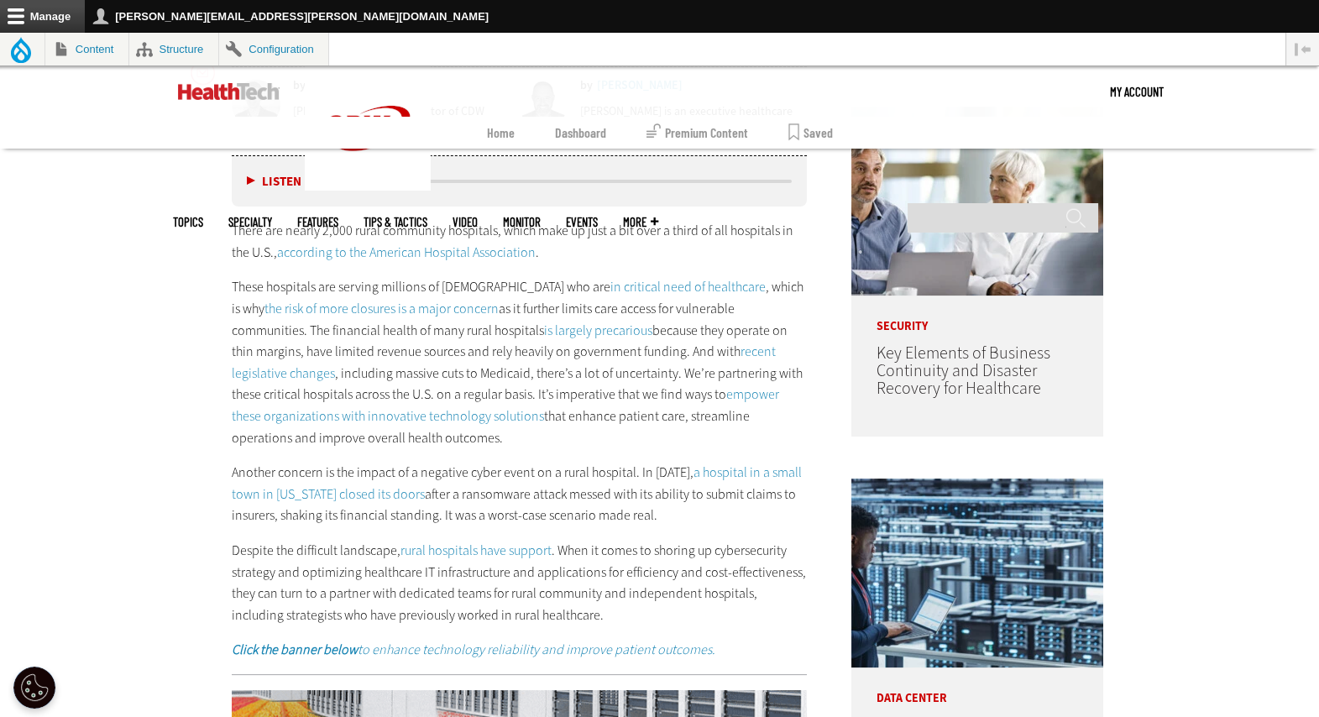
click at [655, 544] on p "Despite the difficult landscape, rural hospitals have support . When it comes t…" at bounding box center [520, 583] width 576 height 86
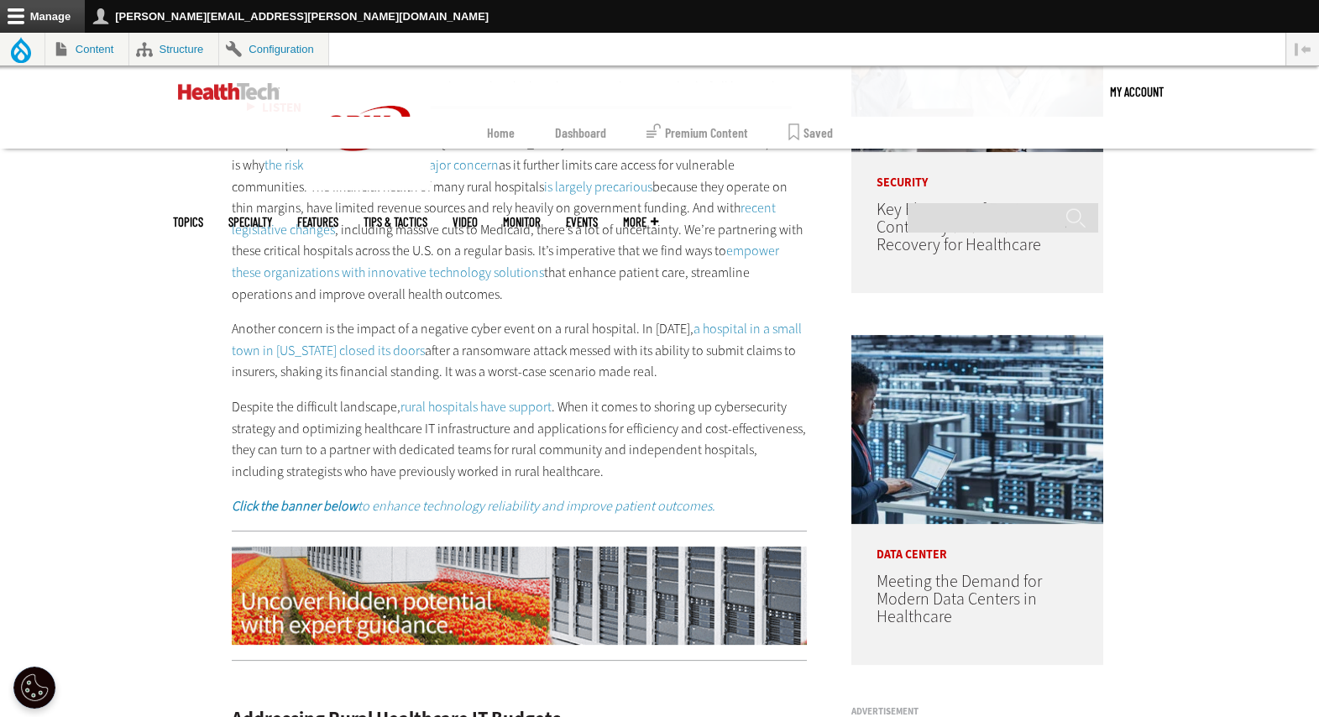
scroll to position [1136, 0]
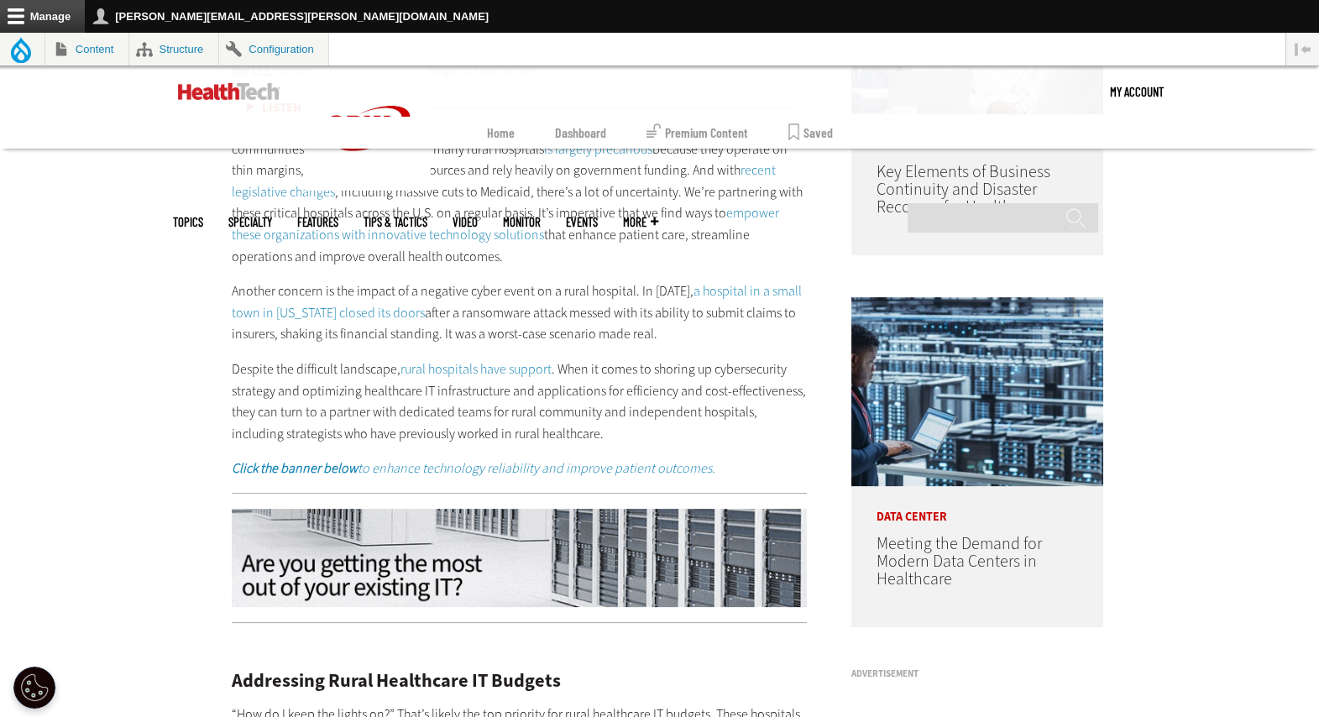
click at [288, 406] on p "Despite the difficult landscape, rural hospitals have support . When it comes t…" at bounding box center [520, 402] width 576 height 86
click at [306, 392] on p "Despite the difficult landscape, rural hospitals have support . When it comes t…" at bounding box center [520, 402] width 576 height 86
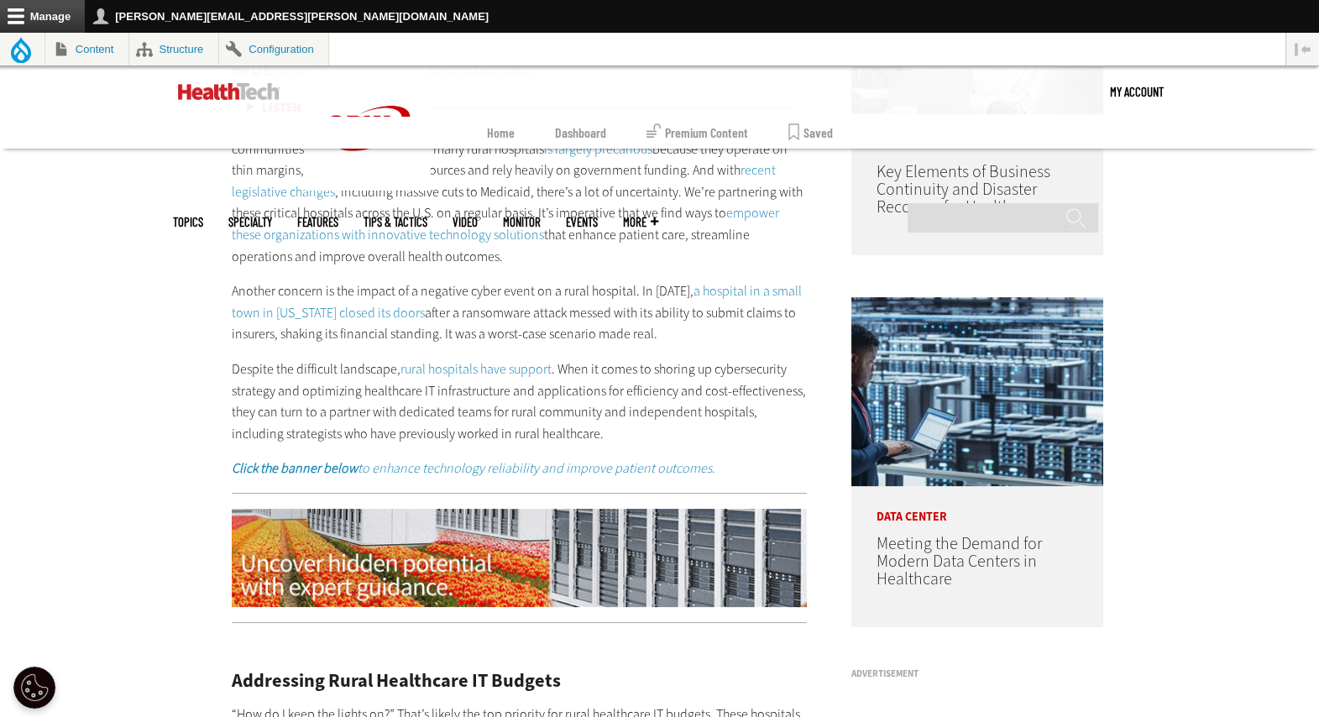
click at [511, 369] on link "rural hospitals have support" at bounding box center [476, 369] width 151 height 18
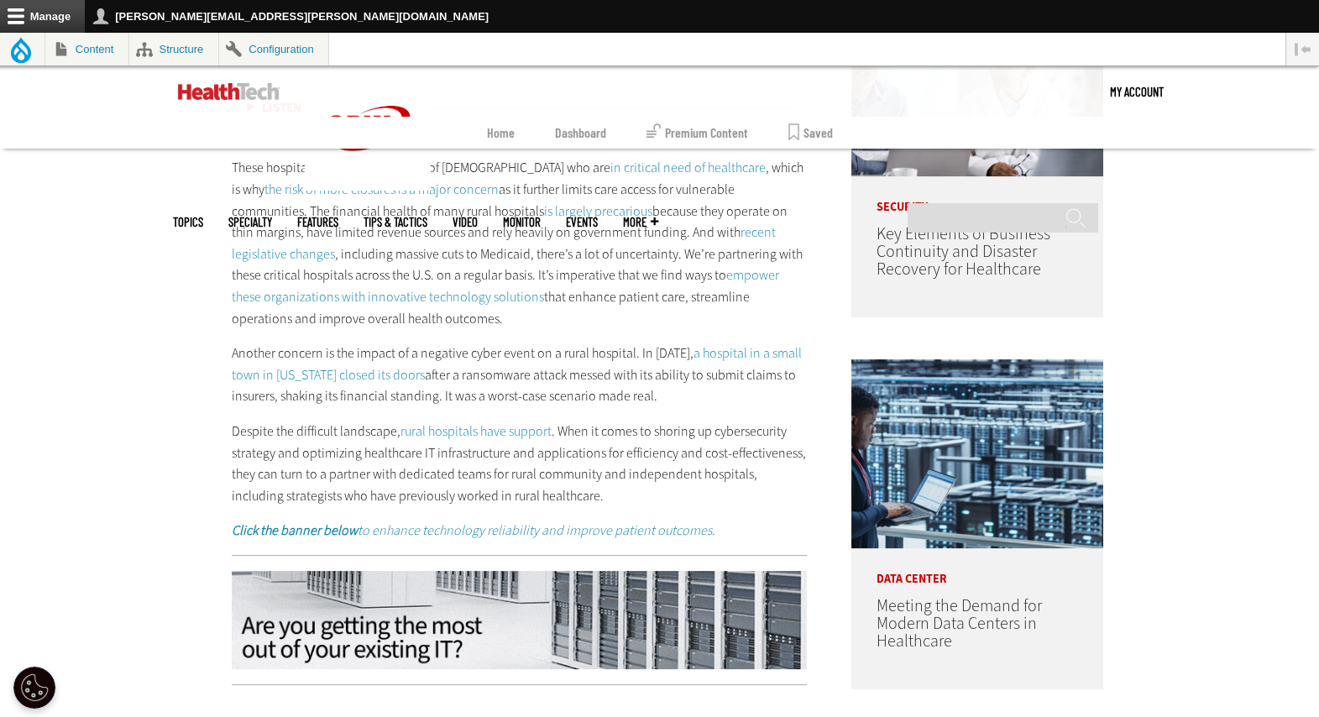
scroll to position [1077, 0]
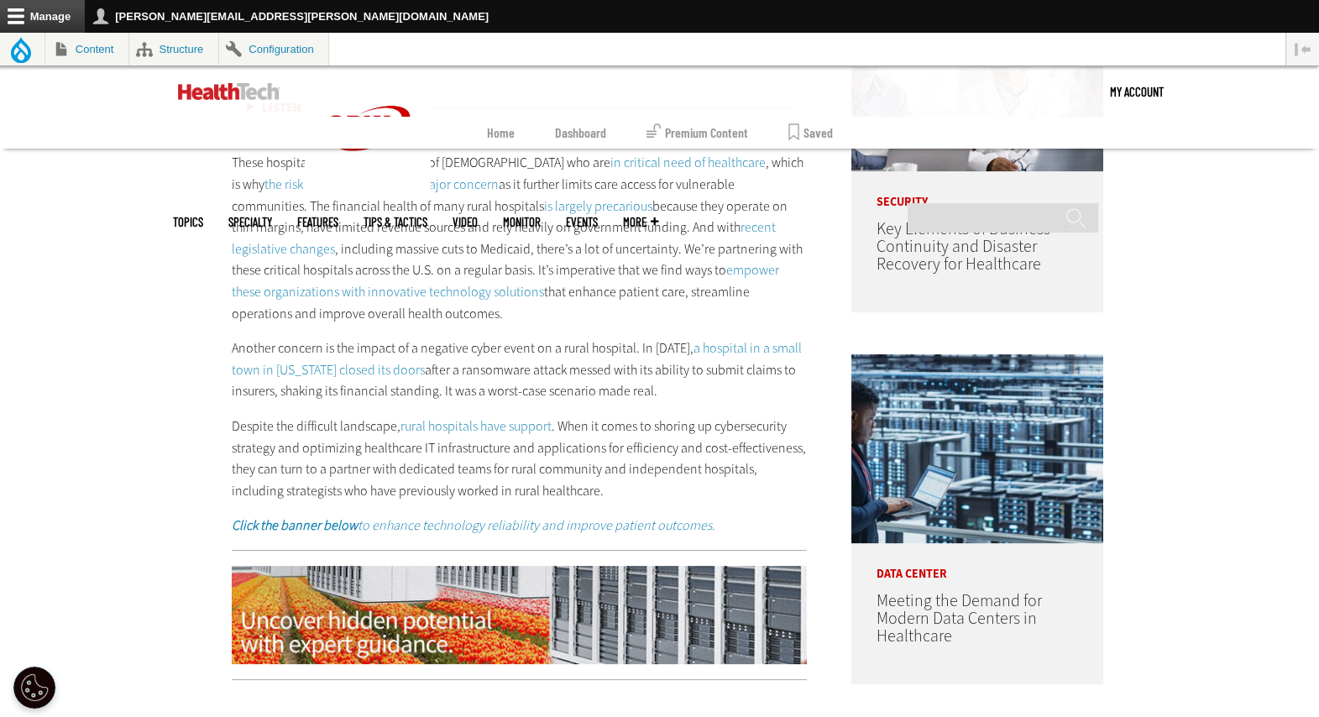
click at [490, 425] on link "rural hospitals have support" at bounding box center [476, 426] width 151 height 18
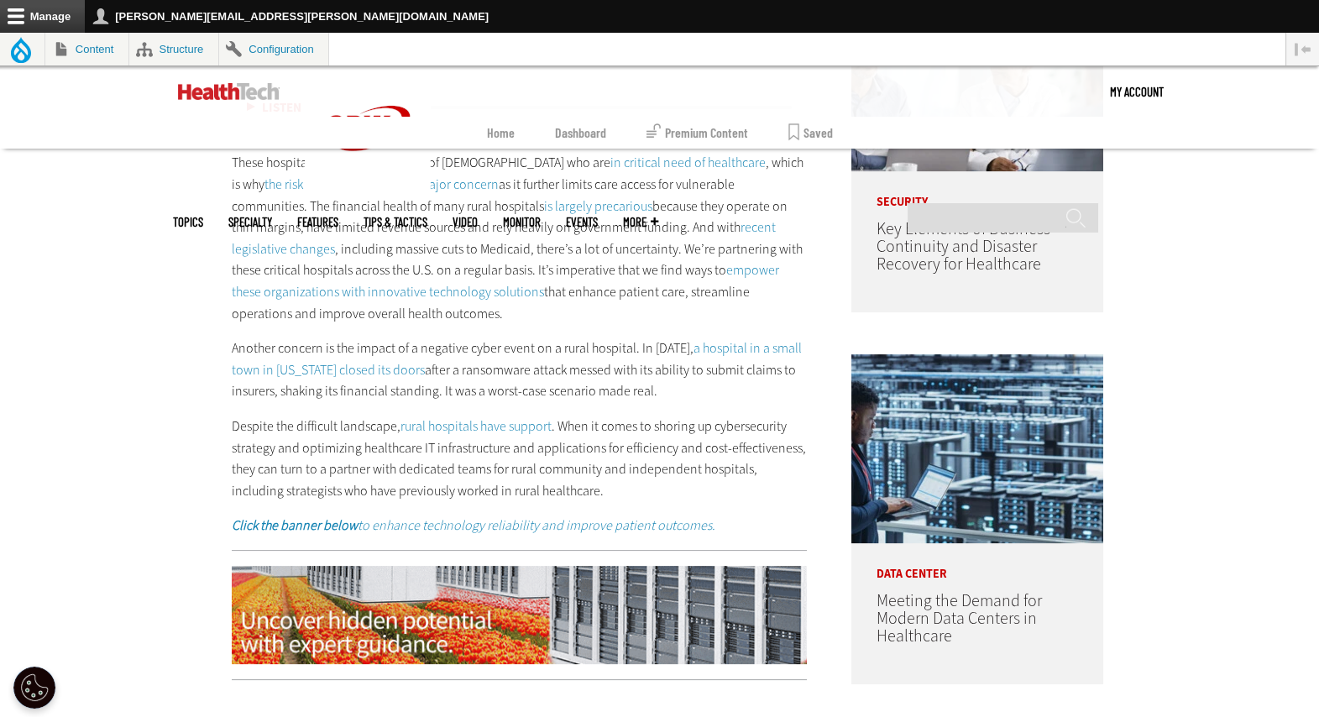
click at [333, 521] on strong "Click the banner below" at bounding box center [295, 525] width 126 height 18
click at [742, 528] on p "Click the banner below to enhance technology reliability and improve patient ou…" at bounding box center [520, 526] width 576 height 22
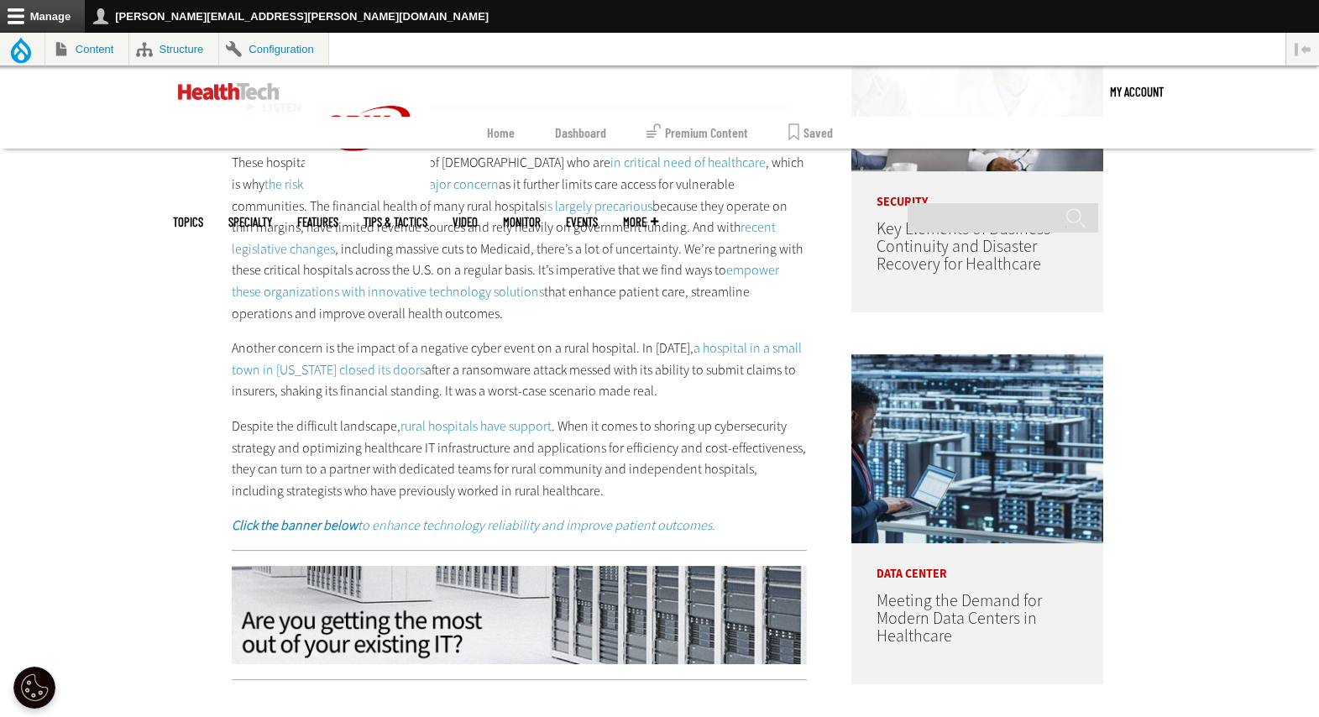
click at [742, 528] on p "Click the banner below to enhance technology reliability and improve patient ou…" at bounding box center [520, 526] width 576 height 22
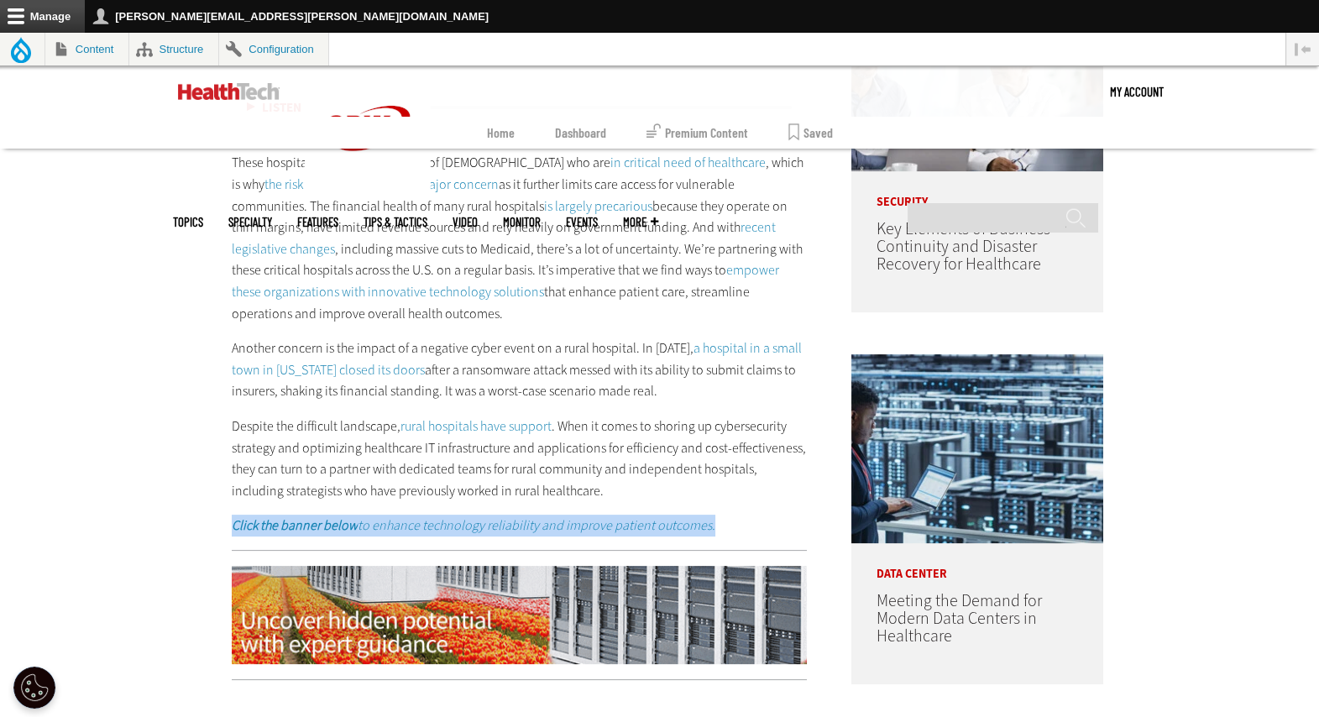
click at [742, 528] on p "Click the banner below to enhance technology reliability and improve patient ou…" at bounding box center [520, 526] width 576 height 22
copy div "Click the banner below to enhance technology reliability and improve patient ou…"
click at [623, 594] on img at bounding box center [520, 615] width 576 height 99
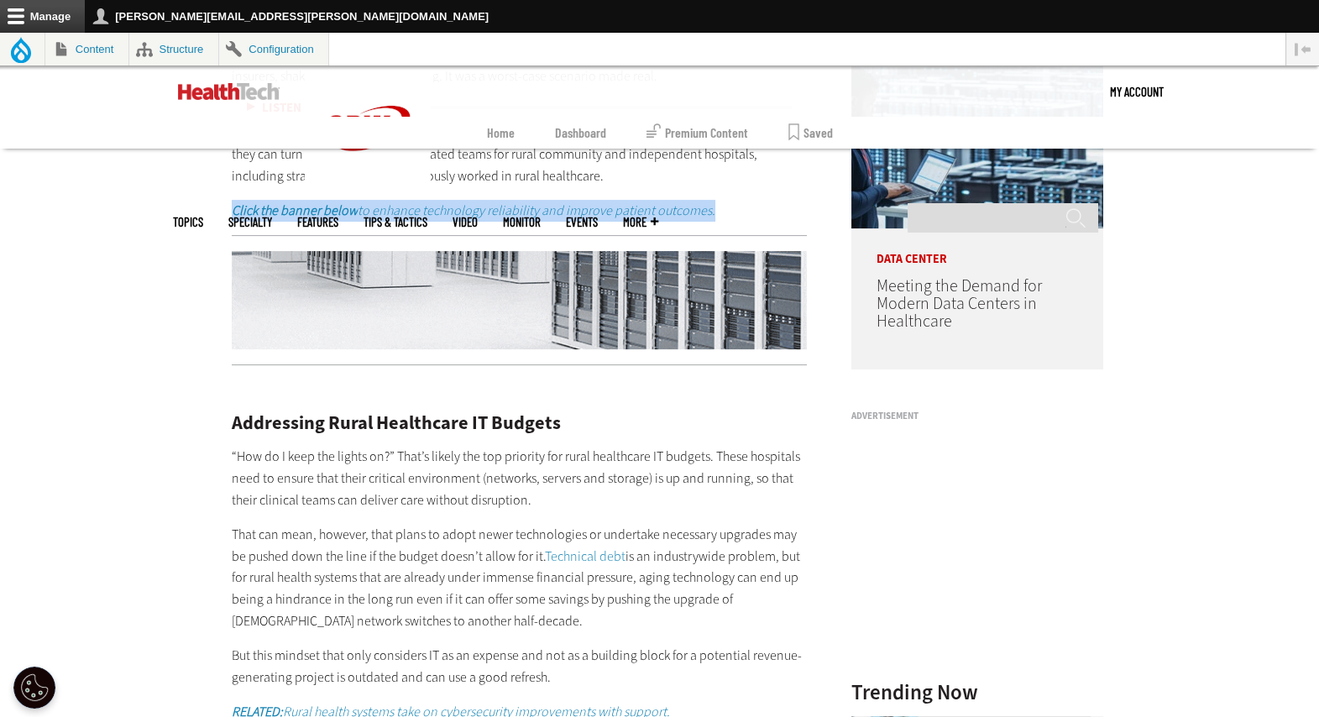
scroll to position [1517, 0]
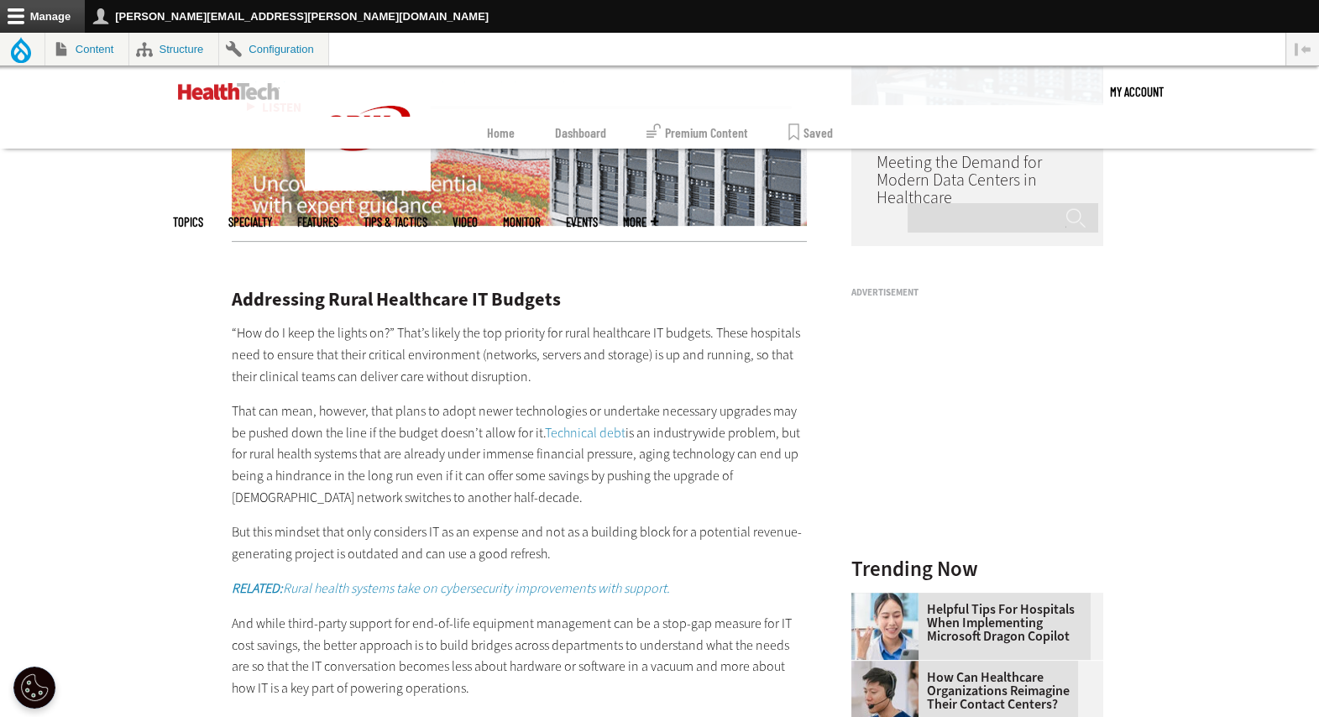
click at [409, 307] on h2 "Addressing Rural Healthcare IT Budgets" at bounding box center [520, 300] width 576 height 18
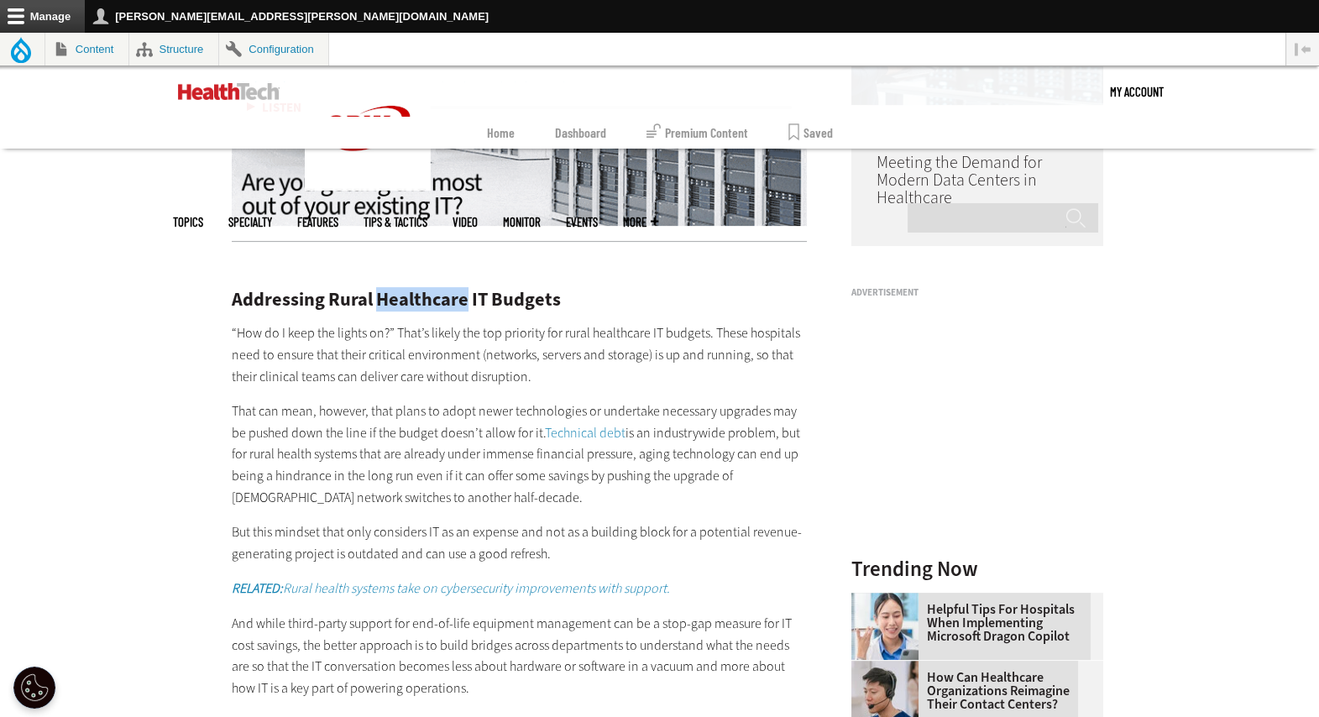
click at [409, 307] on h2 "Addressing Rural Healthcare IT Budgets" at bounding box center [520, 300] width 576 height 18
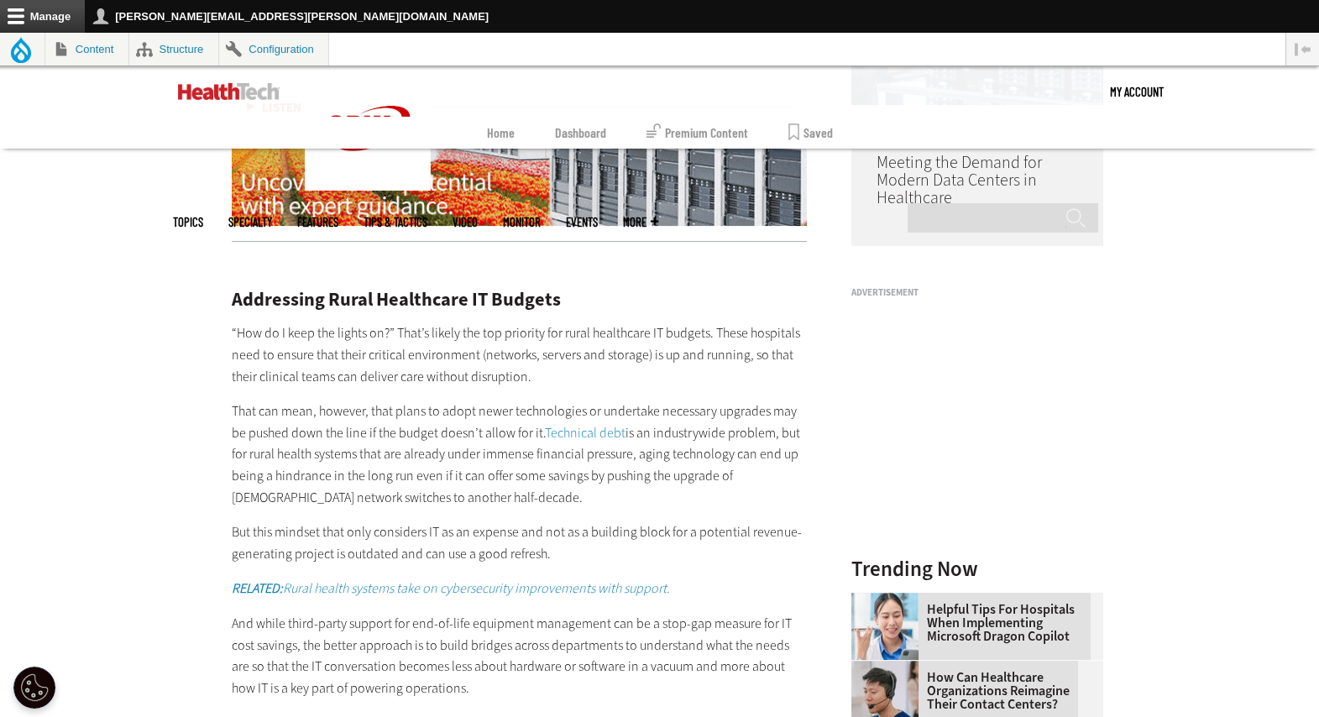
click at [390, 333] on p "“How do I keep the lights on?” That’s likely the top priority for rural healthc…" at bounding box center [520, 354] width 576 height 65
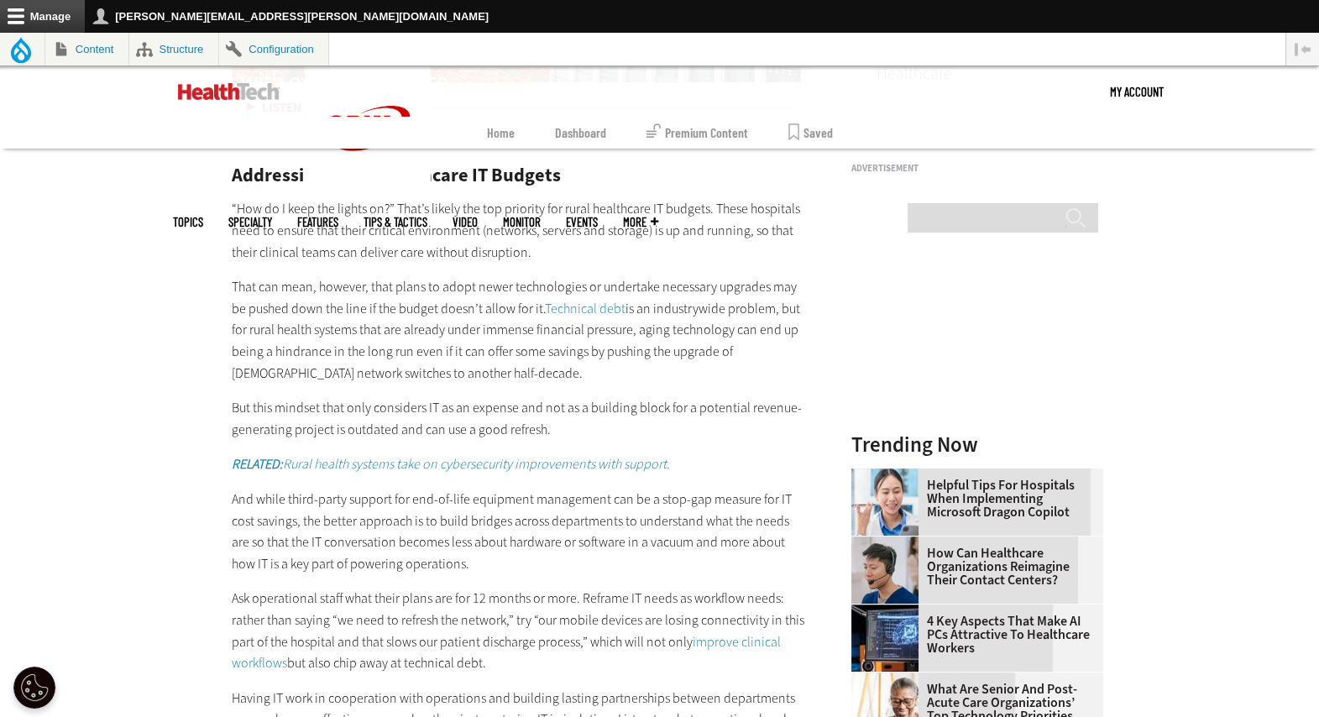
click at [585, 302] on link "Technical debt" at bounding box center [585, 309] width 81 height 18
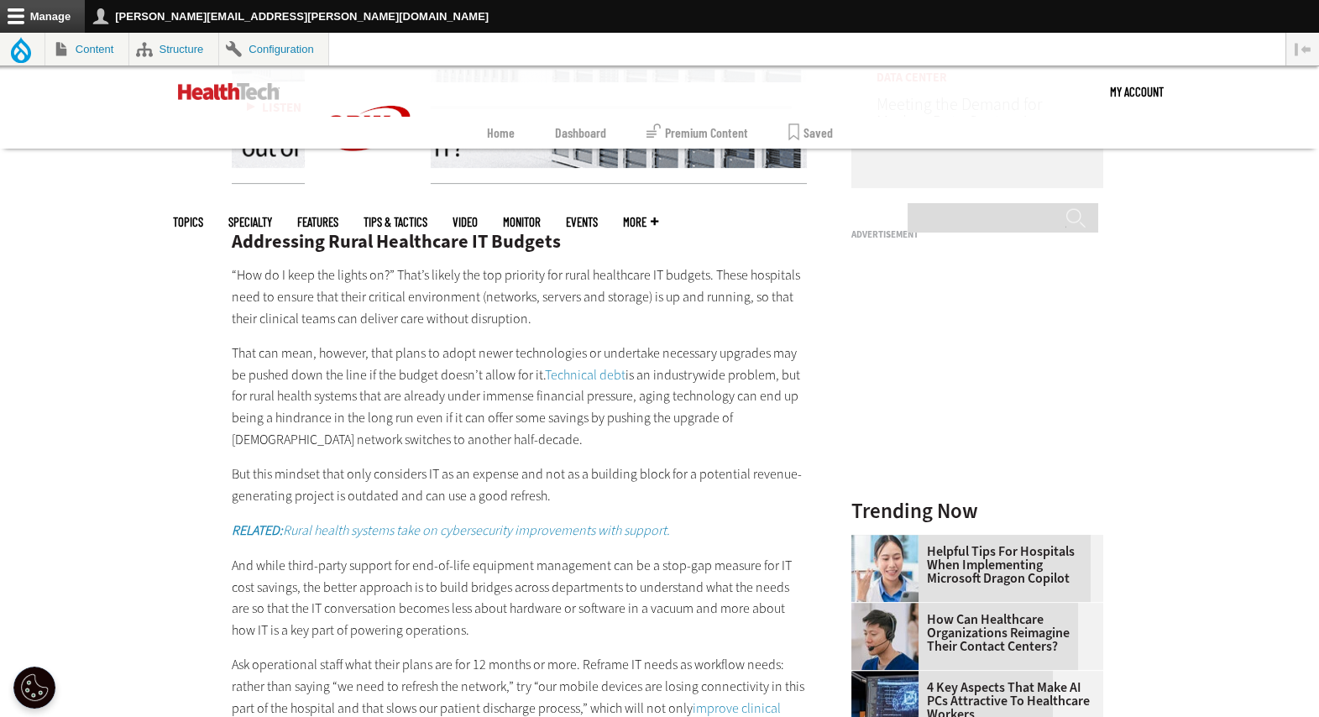
click at [553, 372] on link "Technical debt" at bounding box center [585, 375] width 81 height 18
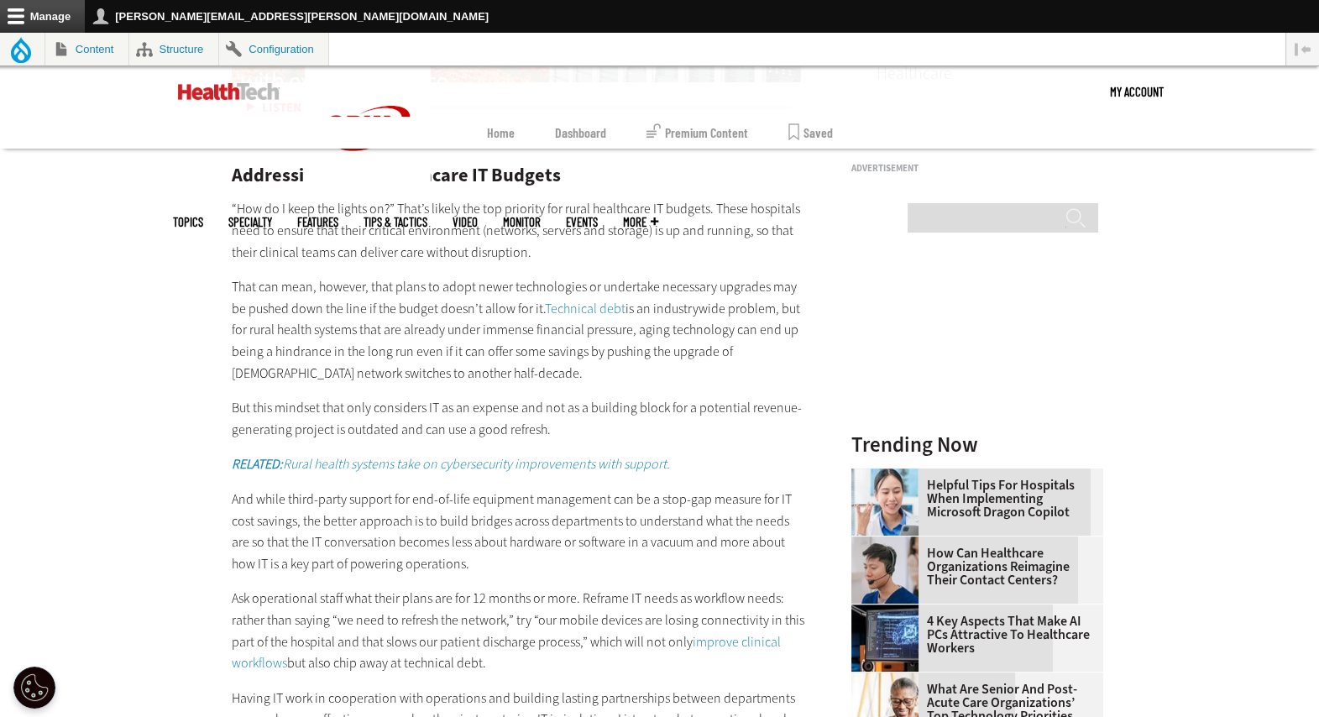
click at [338, 423] on p "But this mindset that only considers IT as an expense and not as a building blo…" at bounding box center [520, 418] width 576 height 43
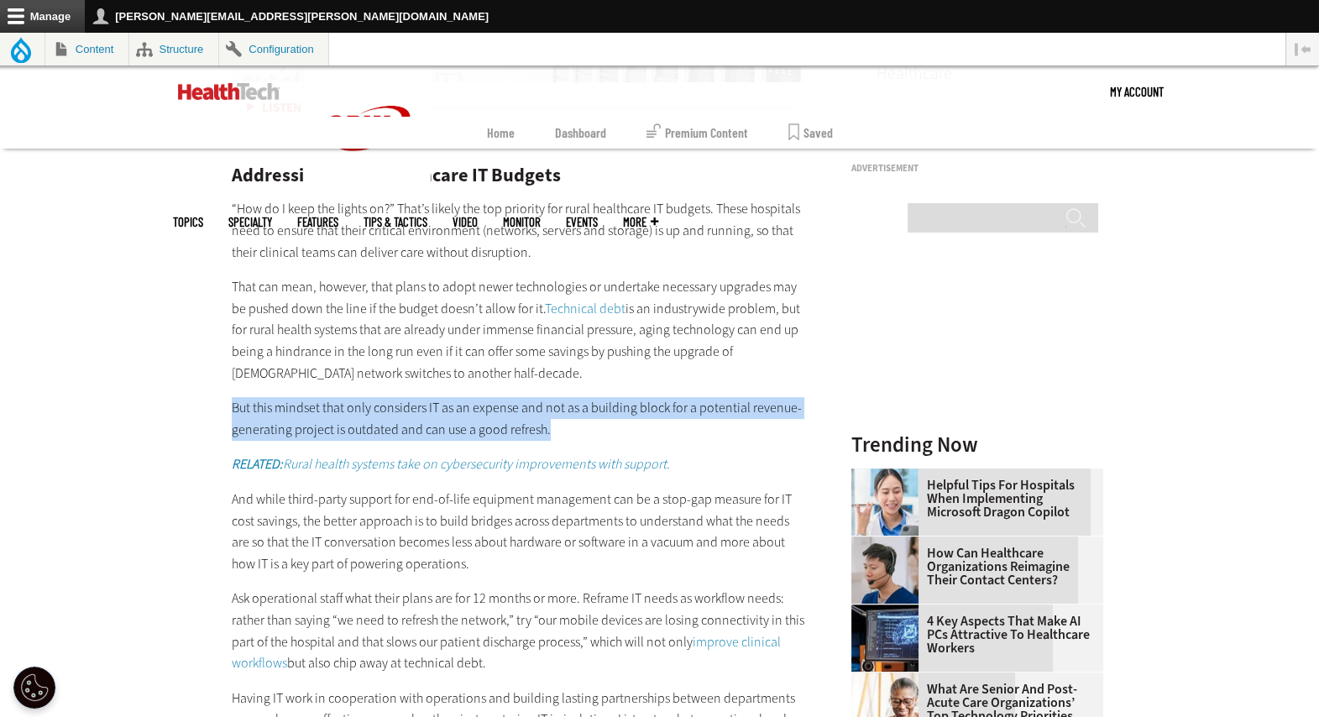
click at [338, 423] on p "But this mindset that only considers IT as an expense and not as a building blo…" at bounding box center [520, 418] width 576 height 43
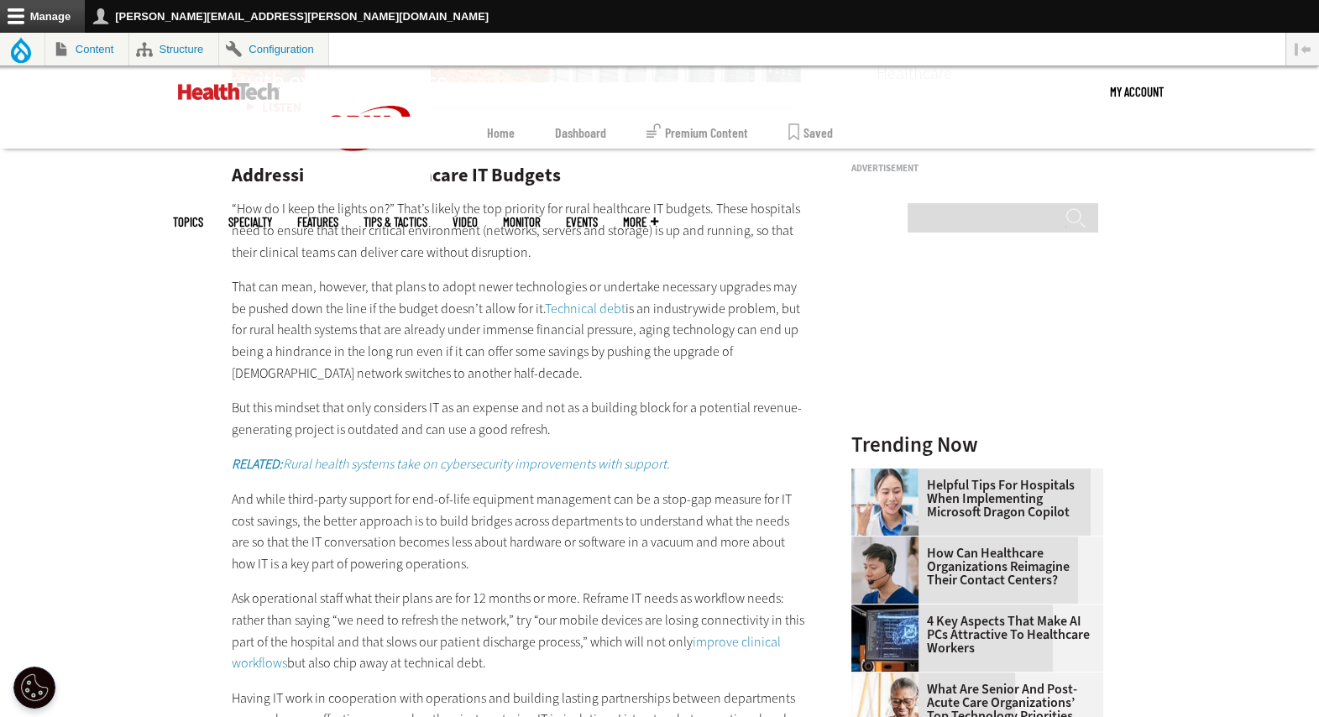
click at [208, 390] on article "Sep 30 2025 Twitter Facebook LinkedIn Reddit Flipboard Email Management Unpubli…" at bounding box center [503, 531] width 610 height 2812
click at [456, 461] on em "RELATED: Rural health systems take on cybersecurity improvements with support." at bounding box center [451, 464] width 438 height 18
click at [427, 379] on p "That can mean, however, that plans to adopt newer technologies or undertake nec…" at bounding box center [520, 329] width 576 height 107
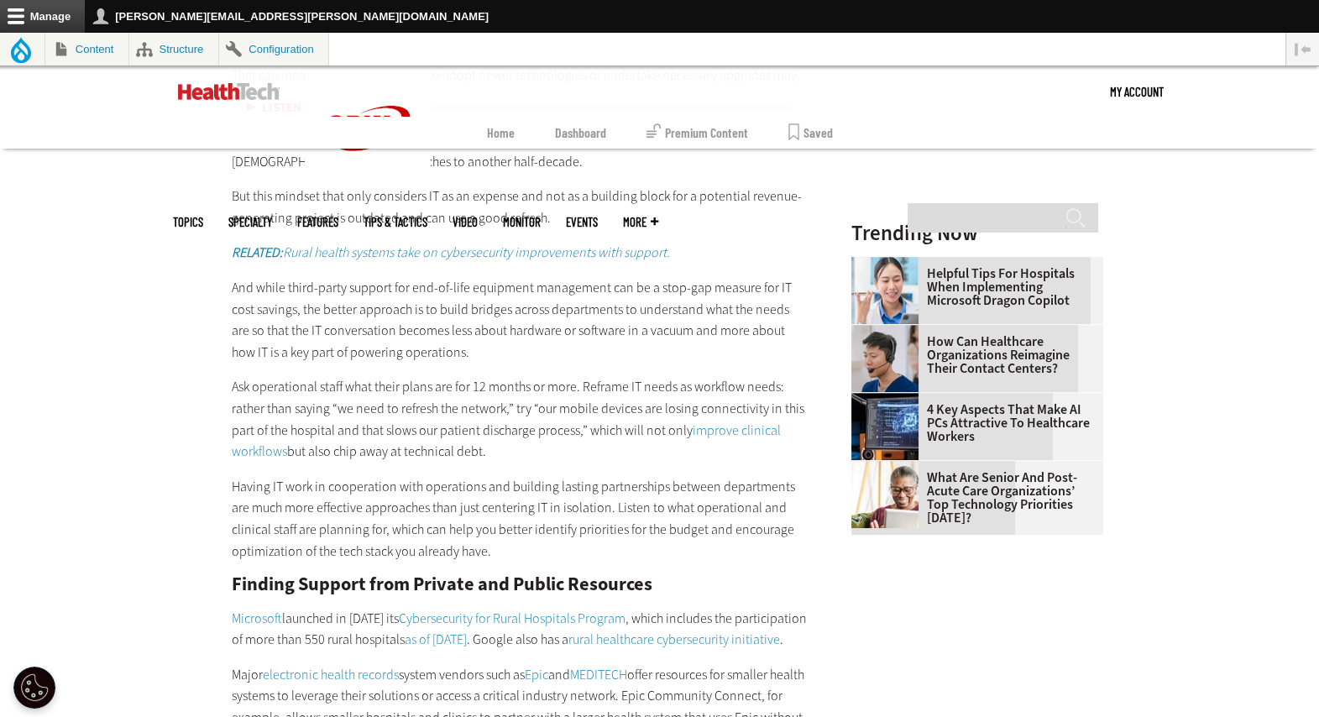
click at [304, 318] on p "And while third-party support for end-of-life equipment management can be a sto…" at bounding box center [520, 320] width 576 height 86
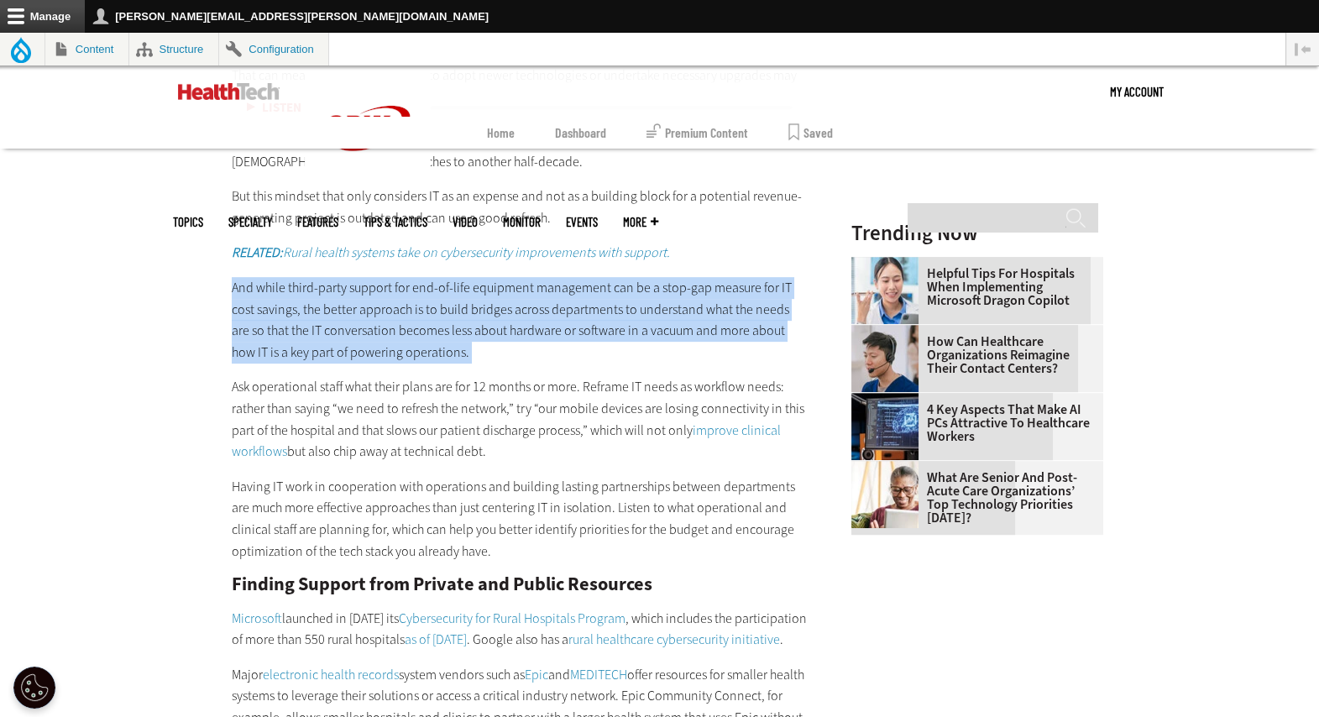
click at [304, 318] on p "And while third-party support for end-of-life equipment management can be a sto…" at bounding box center [520, 320] width 576 height 86
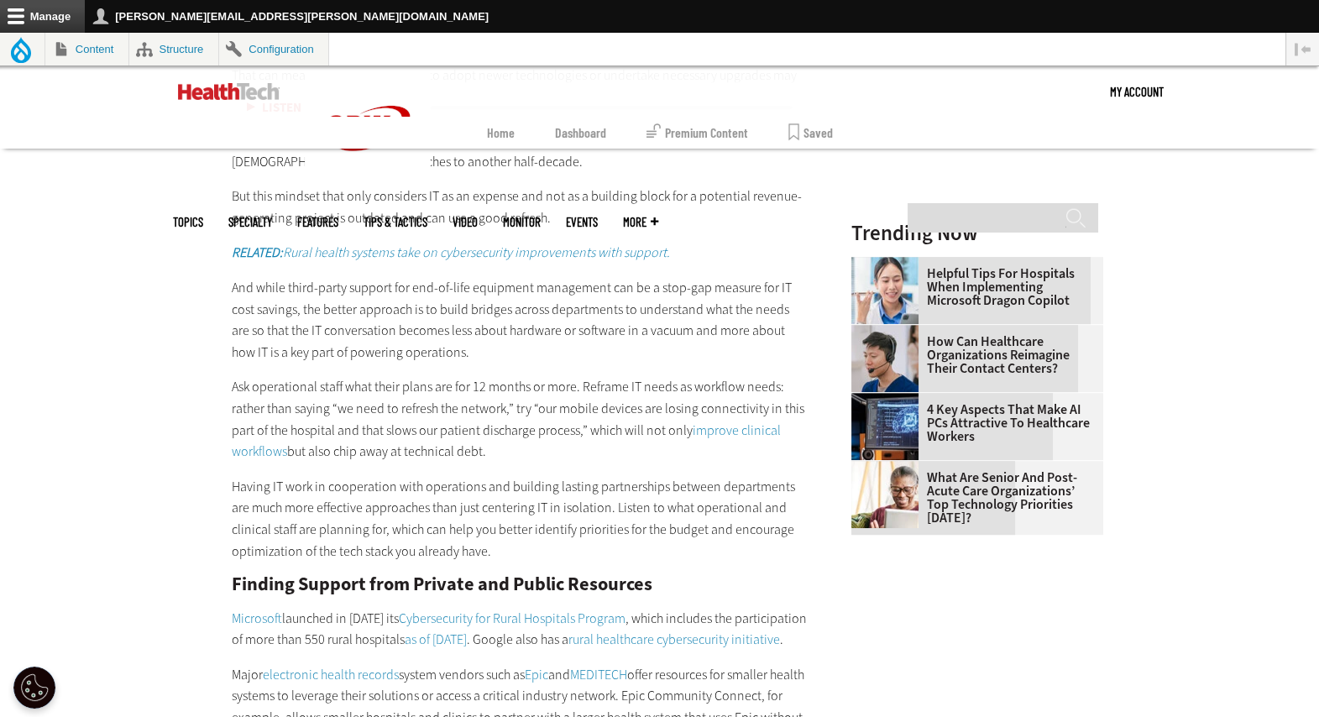
click at [442, 396] on p "Ask operational staff what their plans are for 12 months or more. Reframe IT ne…" at bounding box center [520, 419] width 576 height 86
click at [356, 426] on p "Ask operational staff what their plans are for 12 months or more. Reframe IT ne…" at bounding box center [520, 419] width 576 height 86
click at [471, 441] on p "Ask operational staff what their plans are for 12 months or more. Reframe IT ne…" at bounding box center [520, 419] width 576 height 86
click at [745, 431] on link "improve clinical workflows" at bounding box center [506, 441] width 549 height 39
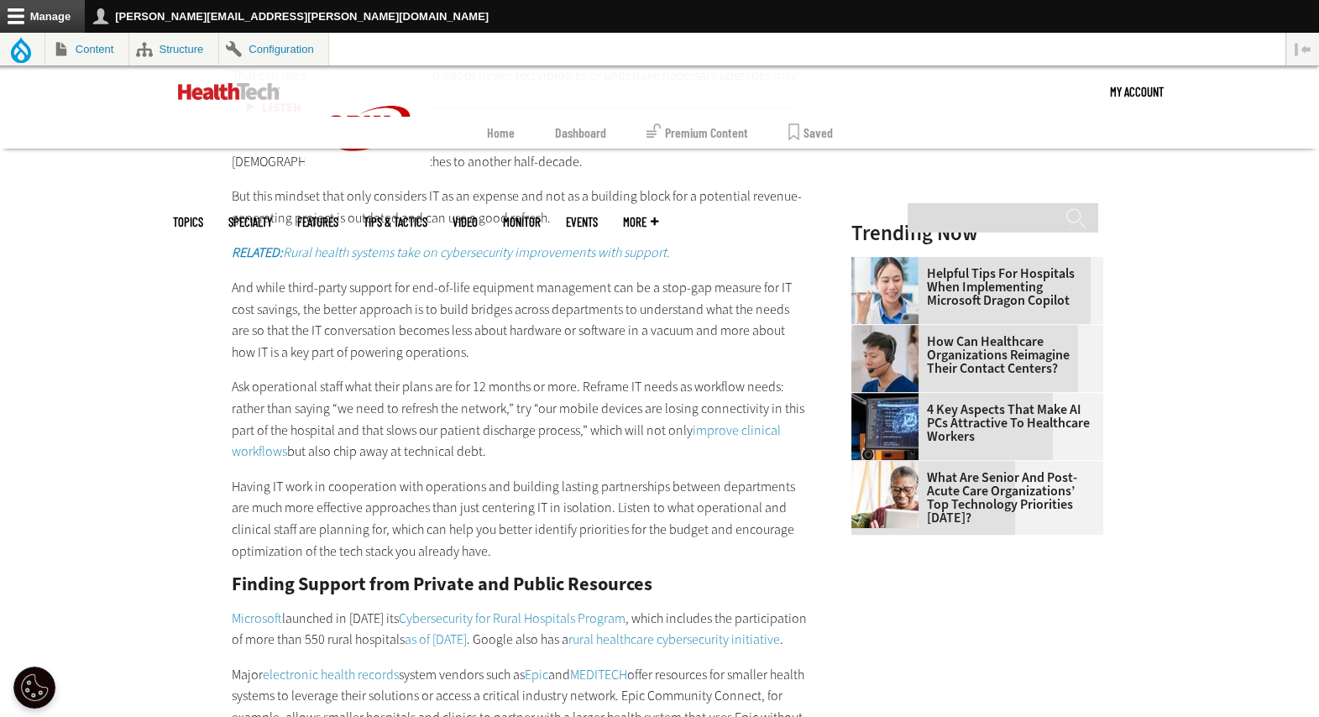
click at [436, 507] on p "Having IT work in cooperation with operations and building lasting partnerships…" at bounding box center [520, 519] width 576 height 86
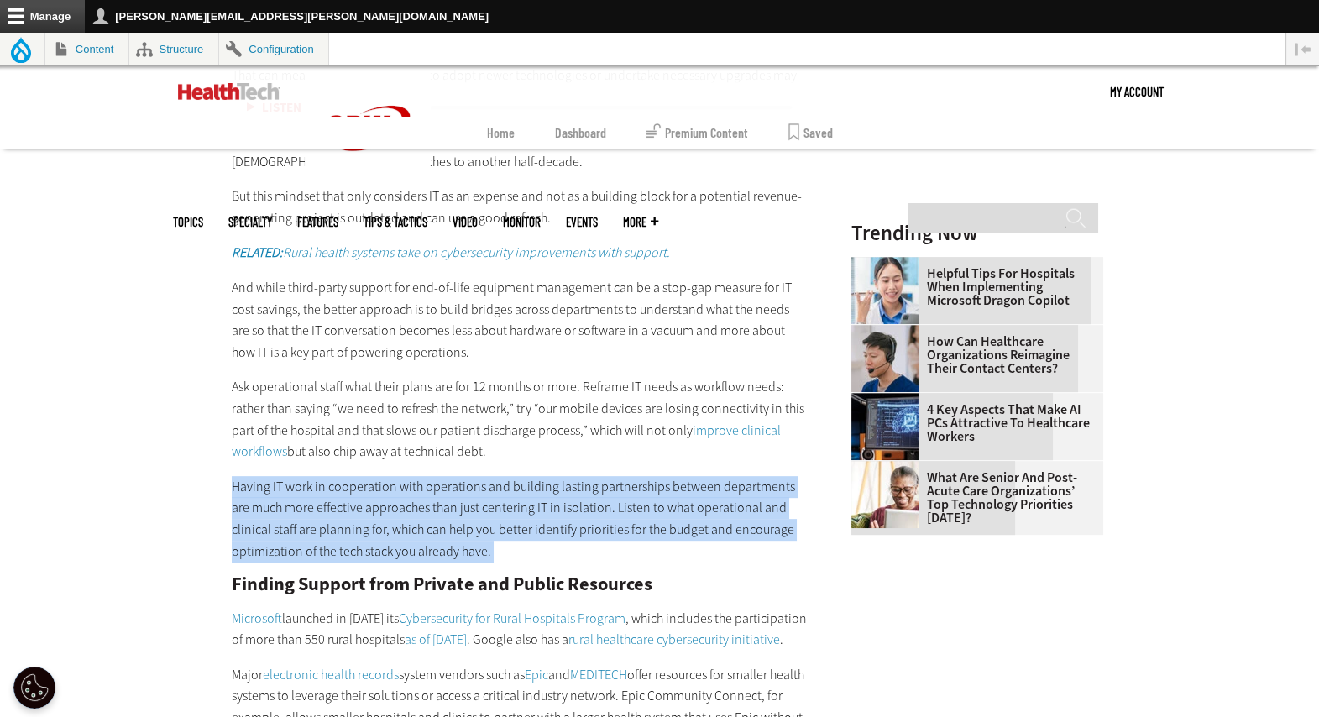
click at [436, 507] on p "Having IT work in cooperation with operations and building lasting partnerships…" at bounding box center [520, 519] width 576 height 86
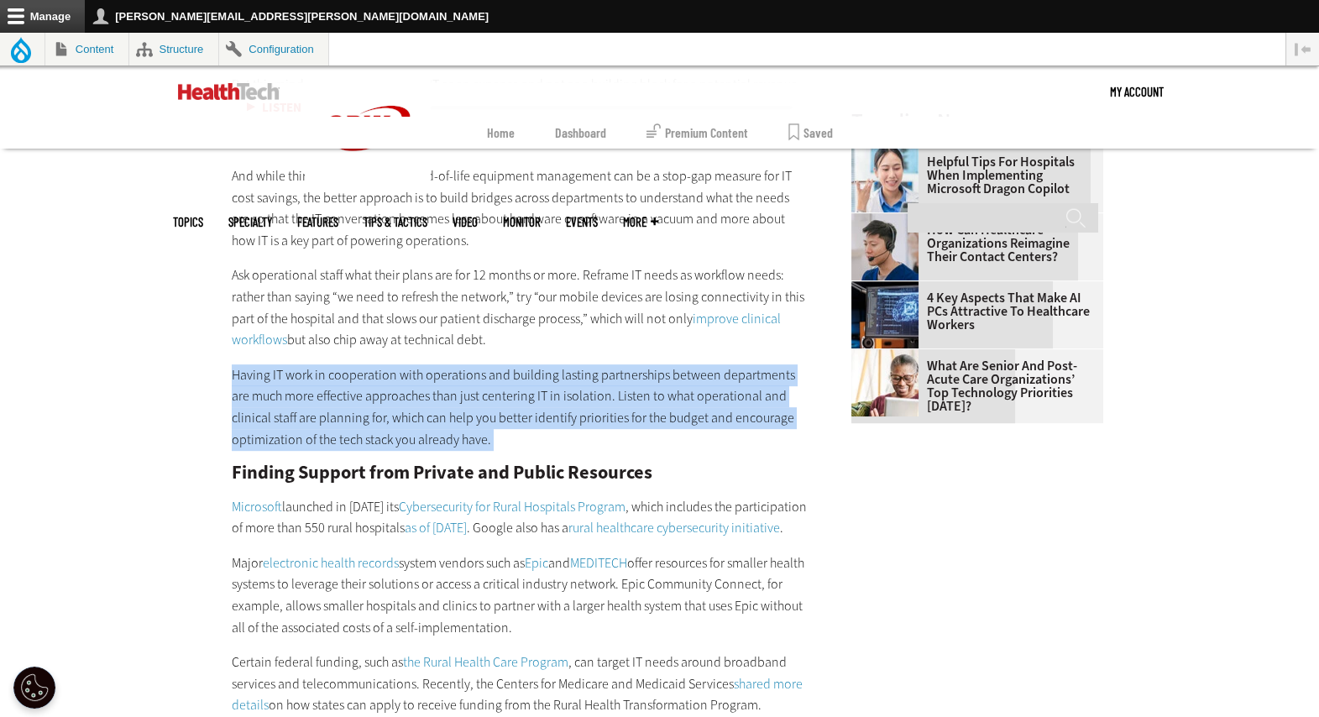
scroll to position [2036, 0]
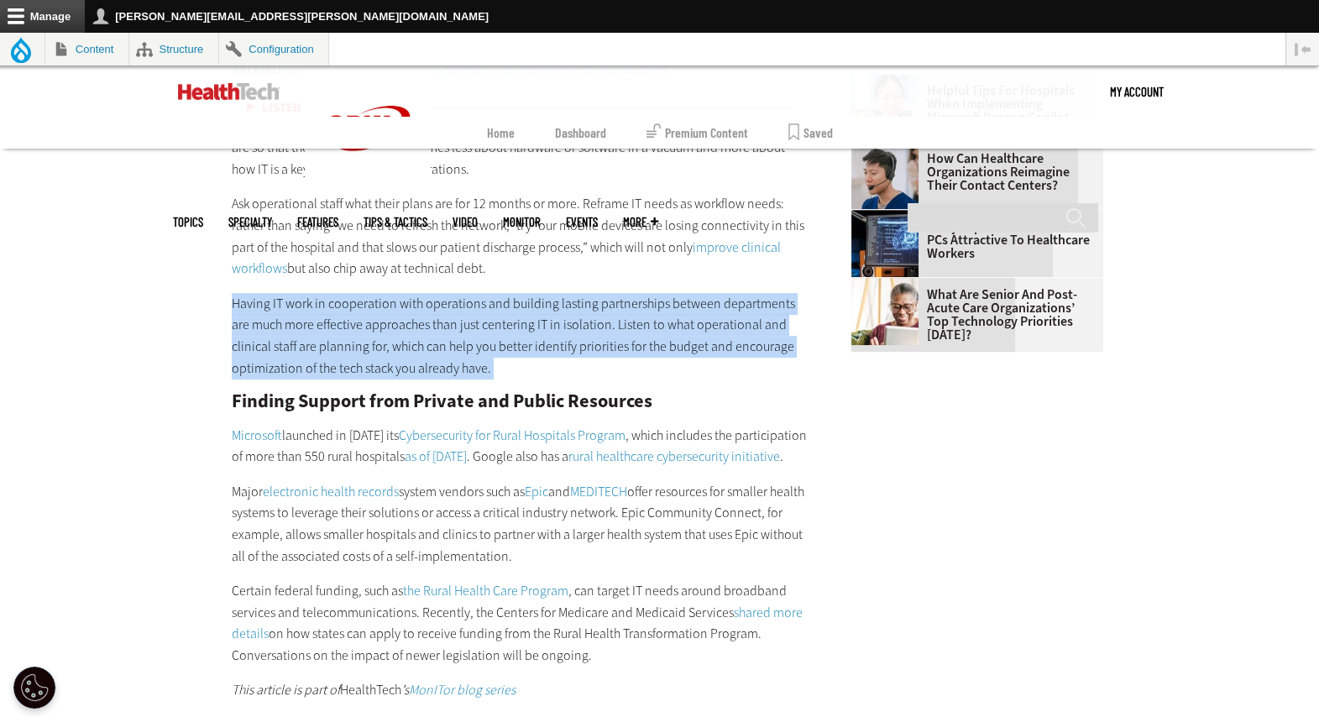
click at [264, 436] on link "Microsoft" at bounding box center [257, 436] width 50 height 18
click at [437, 435] on link "Cybersecurity for Rural Hospitals Program" at bounding box center [512, 436] width 227 height 18
click at [465, 456] on link "as of March 2025" at bounding box center [436, 457] width 62 height 18
click at [666, 458] on link "rural healthcare cybersecurity initiative" at bounding box center [674, 457] width 212 height 18
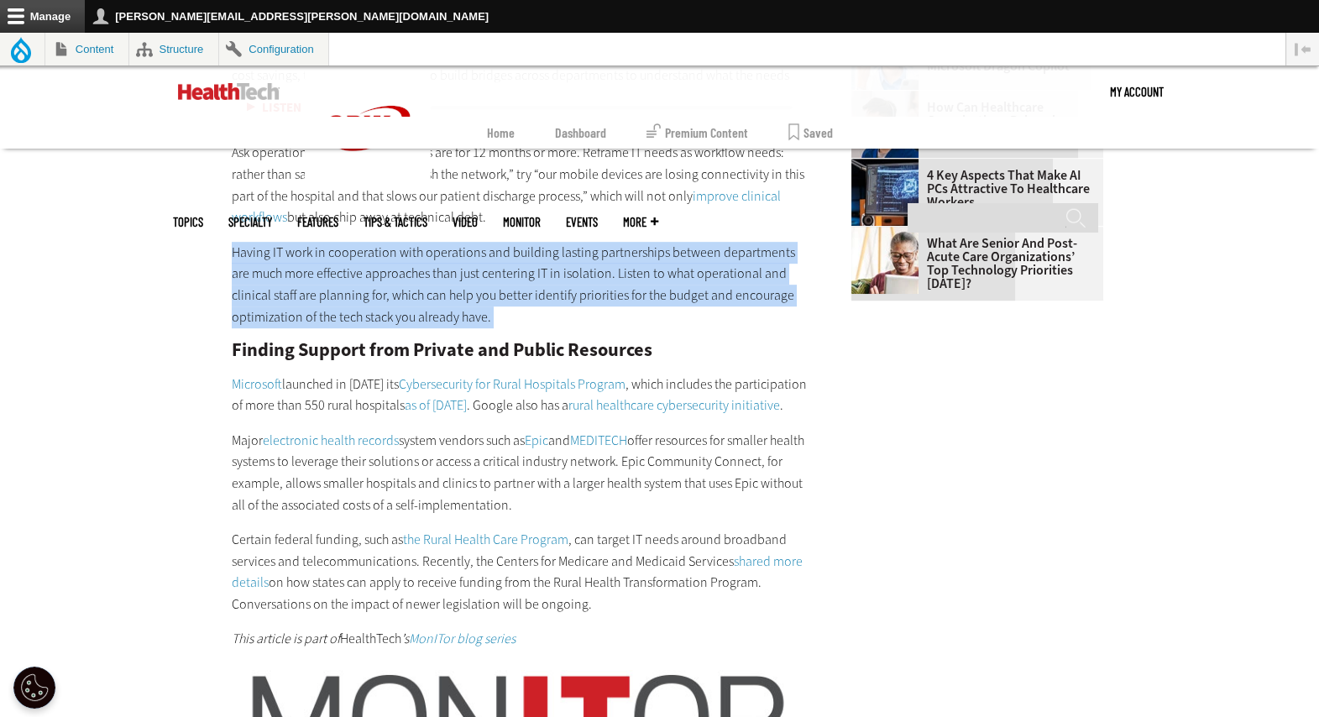
scroll to position [2106, 0]
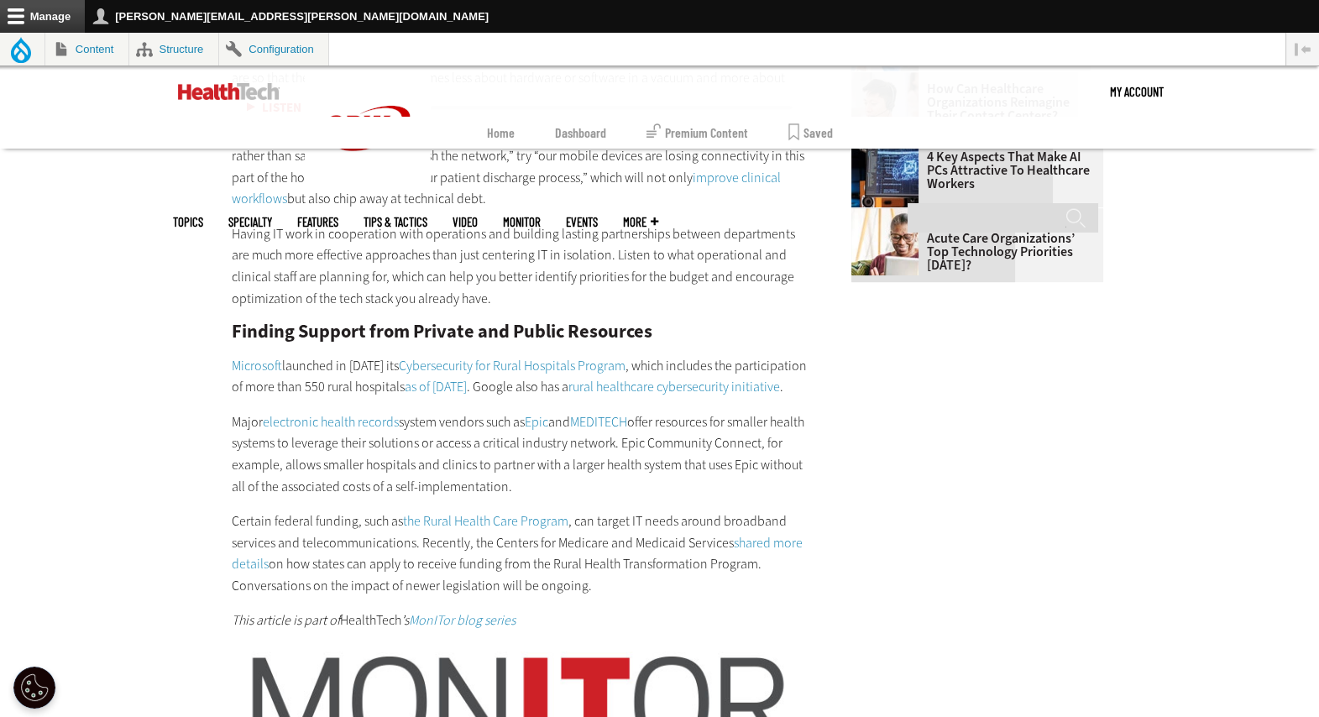
click at [285, 495] on p "Major electronic health records system vendors such as Epic and MEDITECH offer …" at bounding box center [520, 454] width 576 height 86
click at [341, 431] on link "electronic health records" at bounding box center [331, 422] width 136 height 18
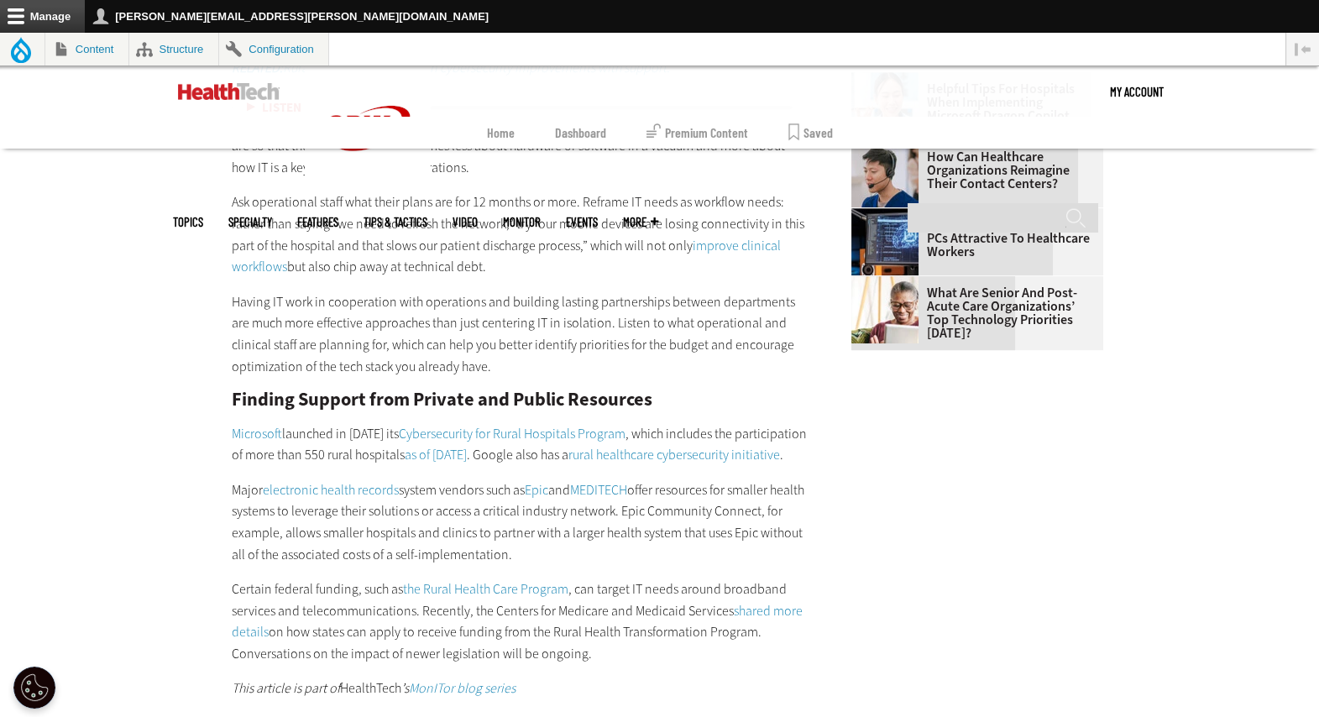
scroll to position [2106, 0]
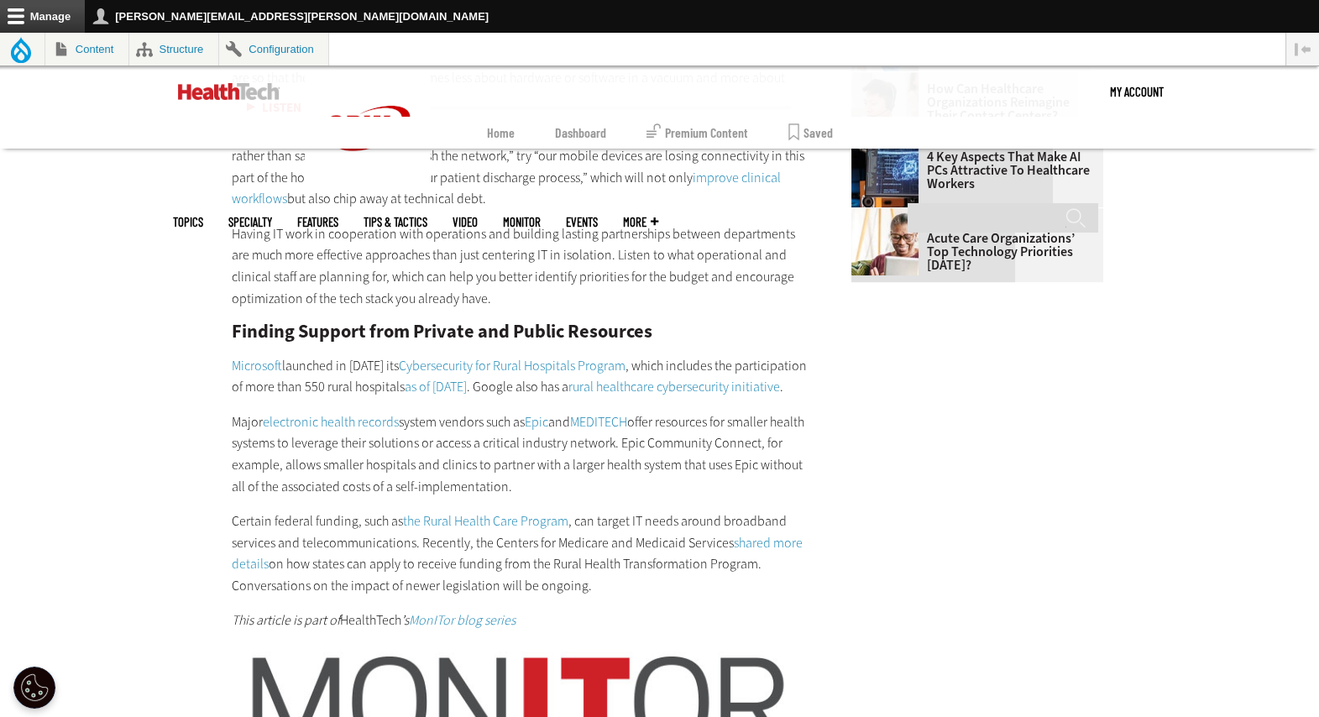
click at [341, 431] on link "electronic health records" at bounding box center [331, 422] width 136 height 18
click at [543, 431] on link "Epic" at bounding box center [537, 422] width 24 height 18
click at [605, 431] on link "MEDITECH" at bounding box center [598, 422] width 57 height 18
click at [514, 490] on p "Major electronic health records system vendors such as Epic and MEDITECH offer …" at bounding box center [520, 454] width 576 height 86
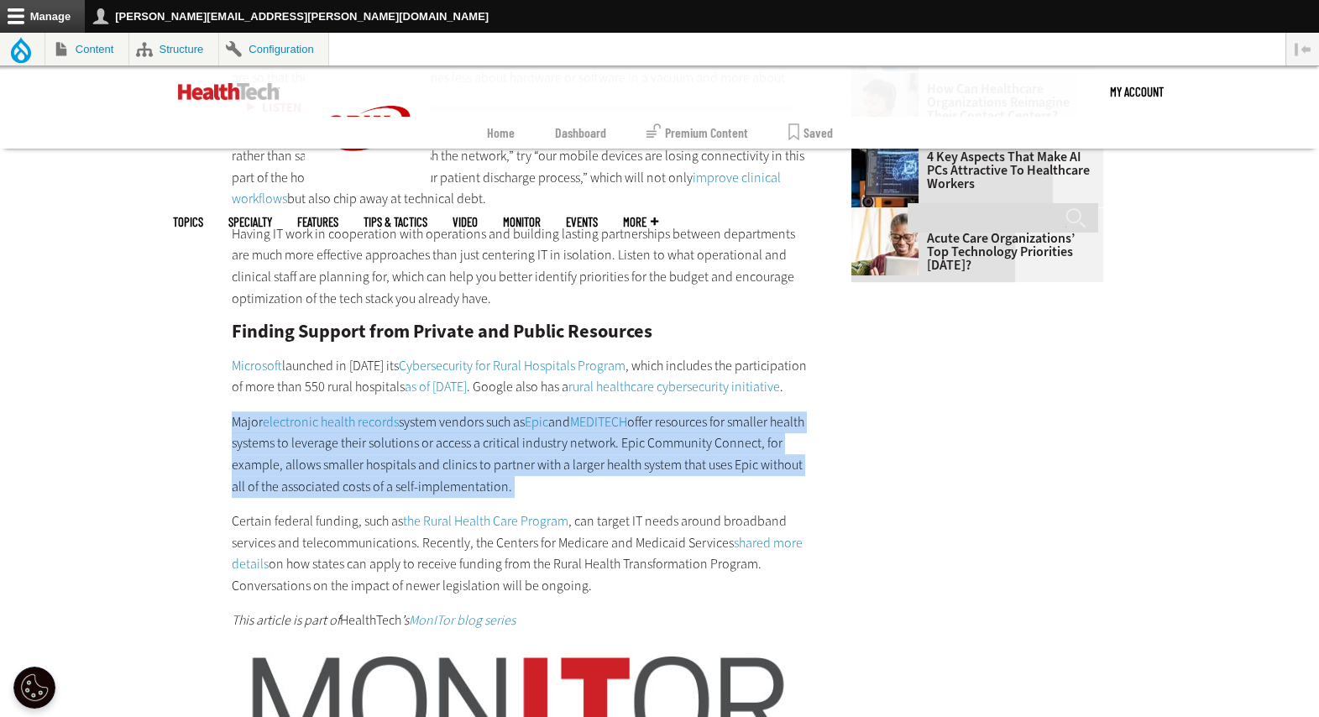
click at [514, 490] on p "Major electronic health records system vendors such as Epic and MEDITECH offer …" at bounding box center [520, 454] width 576 height 86
click at [264, 497] on p "Major electronic health records system vendors such as Epic and MEDITECH offer …" at bounding box center [520, 454] width 576 height 86
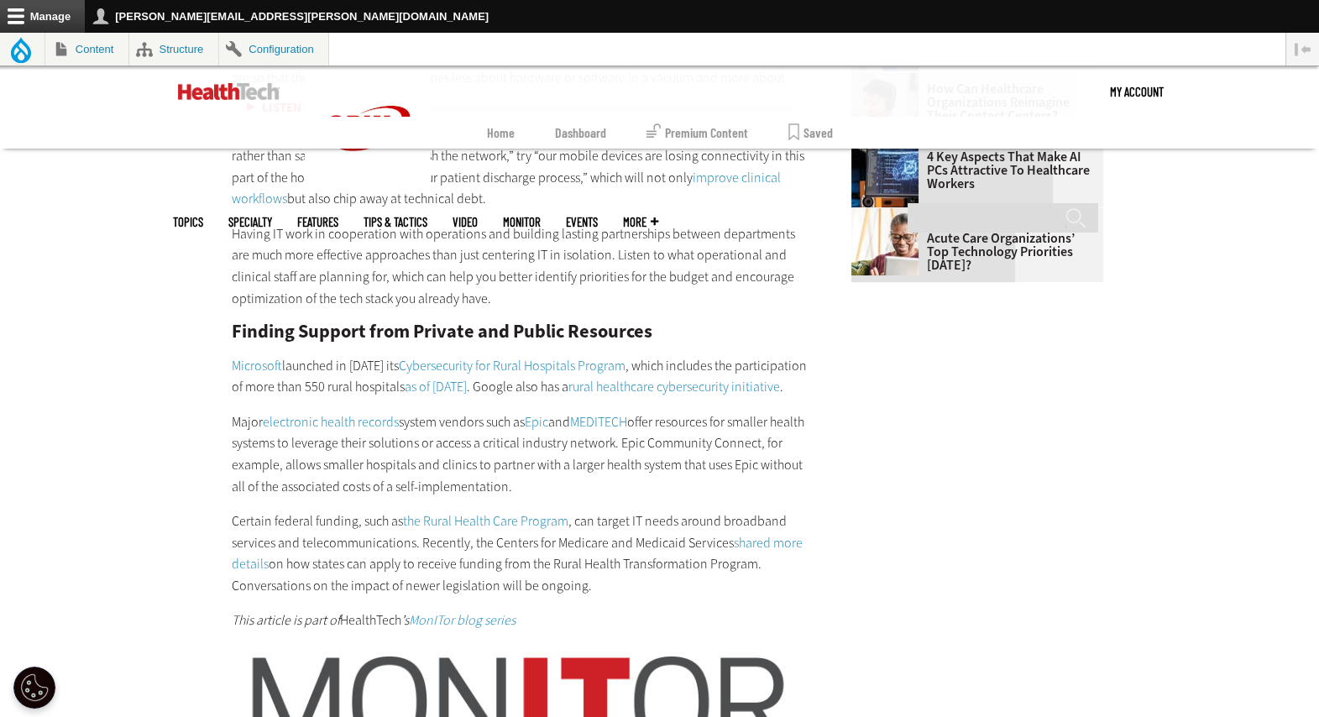
click at [488, 530] on link "the Rural Health Care Program" at bounding box center [485, 521] width 165 height 18
click at [757, 565] on link "shared more details" at bounding box center [517, 553] width 571 height 39
click at [324, 585] on p "Certain federal funding, such as the Rural Health Care Program , can target IT …" at bounding box center [520, 554] width 576 height 86
click at [453, 596] on p "Certain federal funding, such as the Rural Health Care Program , can target IT …" at bounding box center [520, 554] width 576 height 86
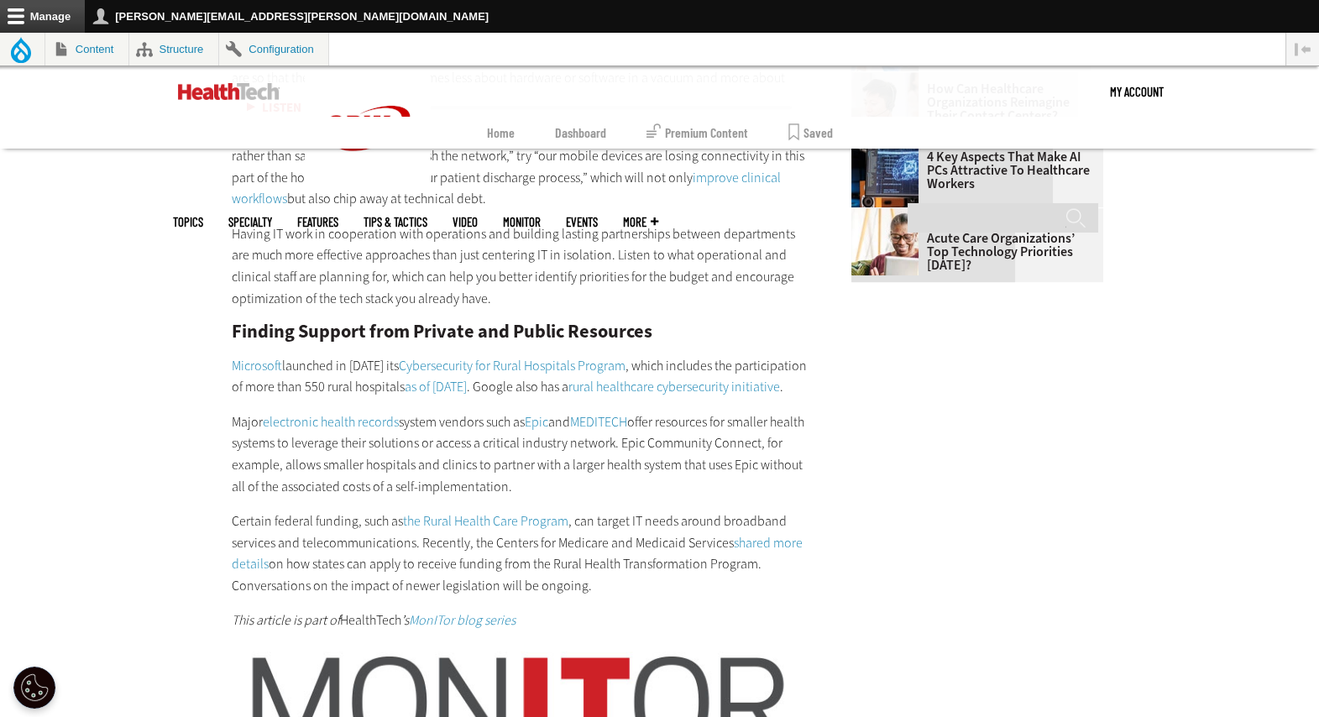
click at [469, 629] on em "MonITor blog series" at bounding box center [462, 620] width 107 height 18
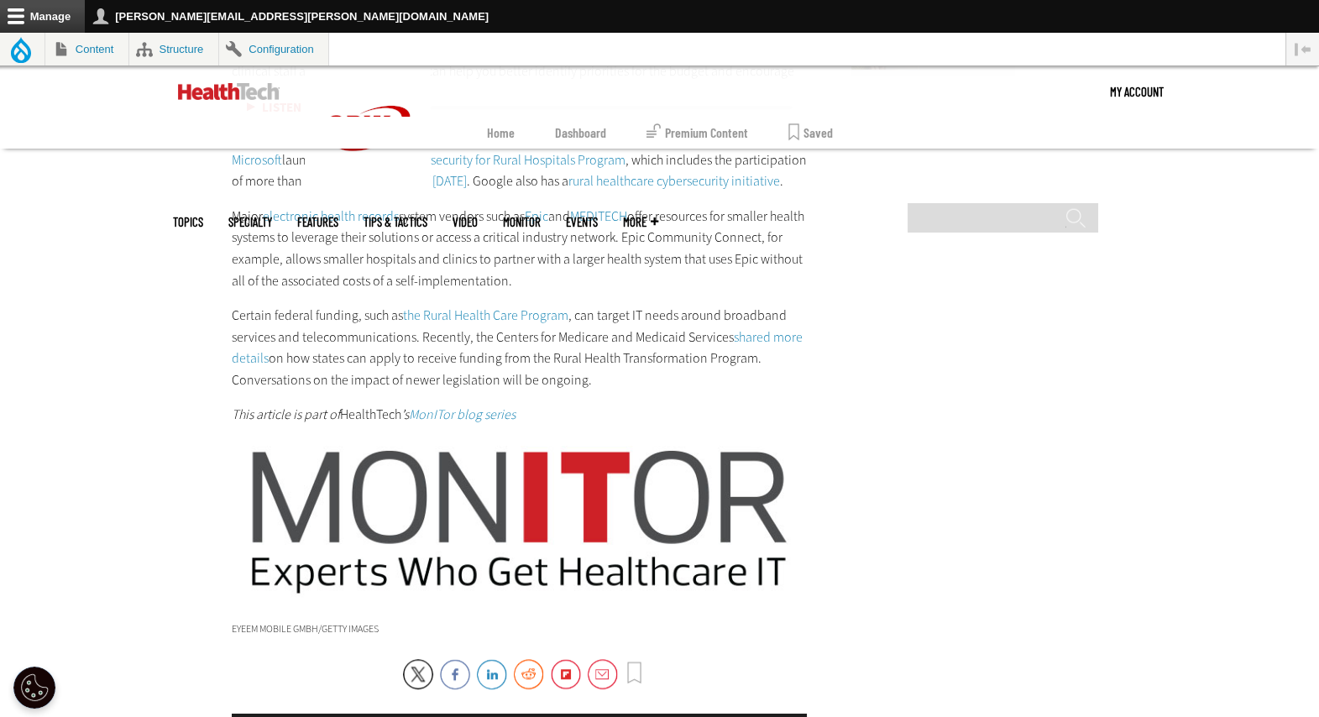
scroll to position [2323, 0]
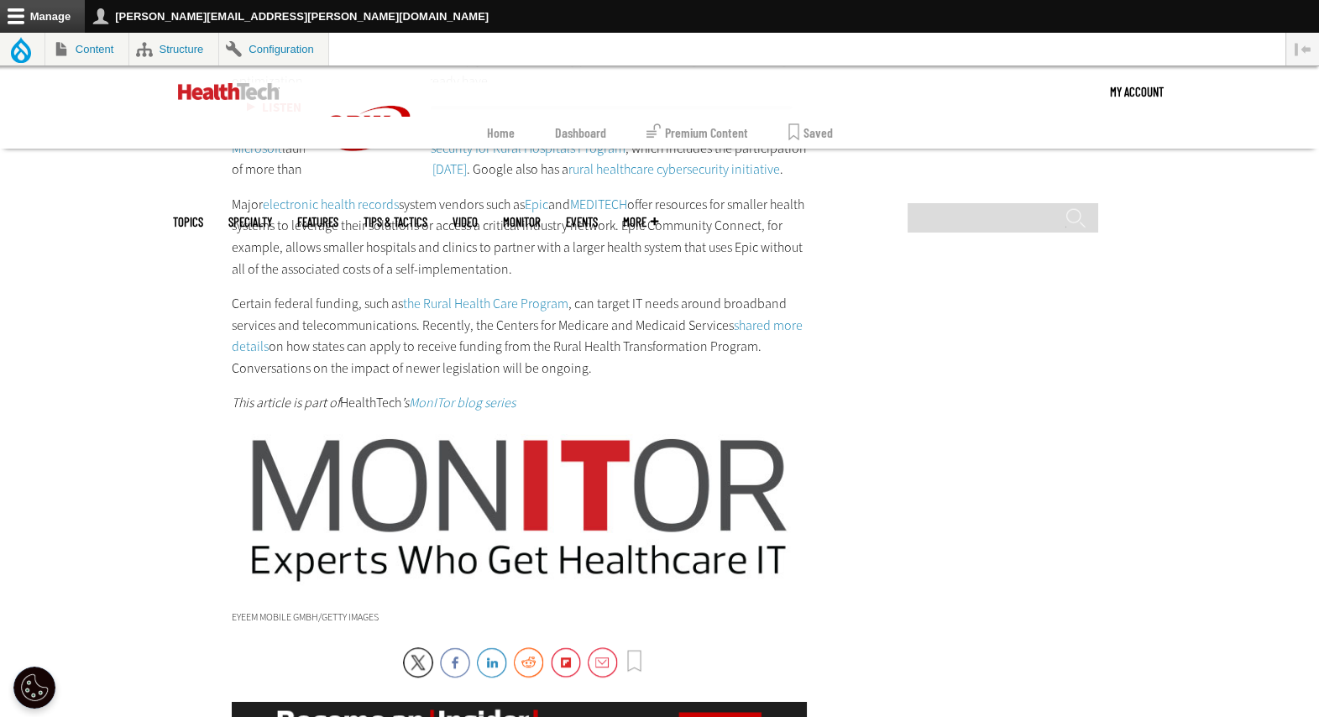
click at [505, 490] on img at bounding box center [520, 509] width 576 height 165
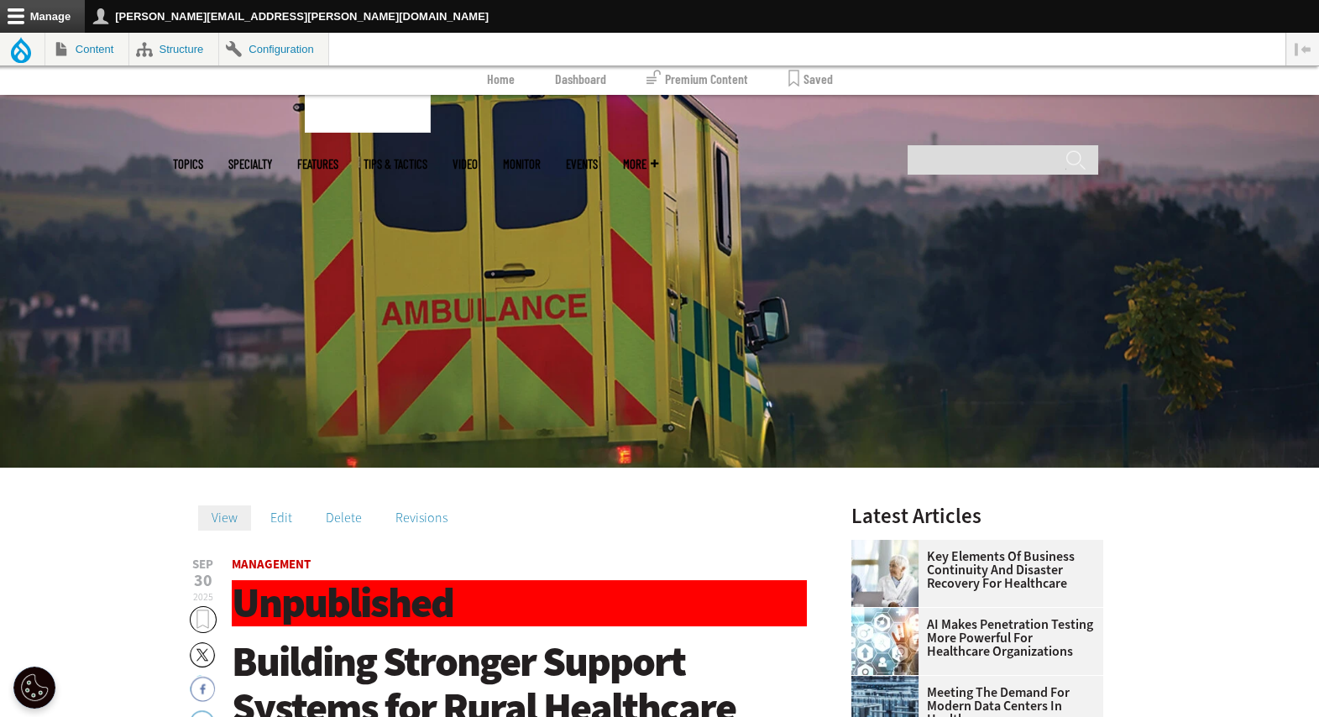
scroll to position [243, 0]
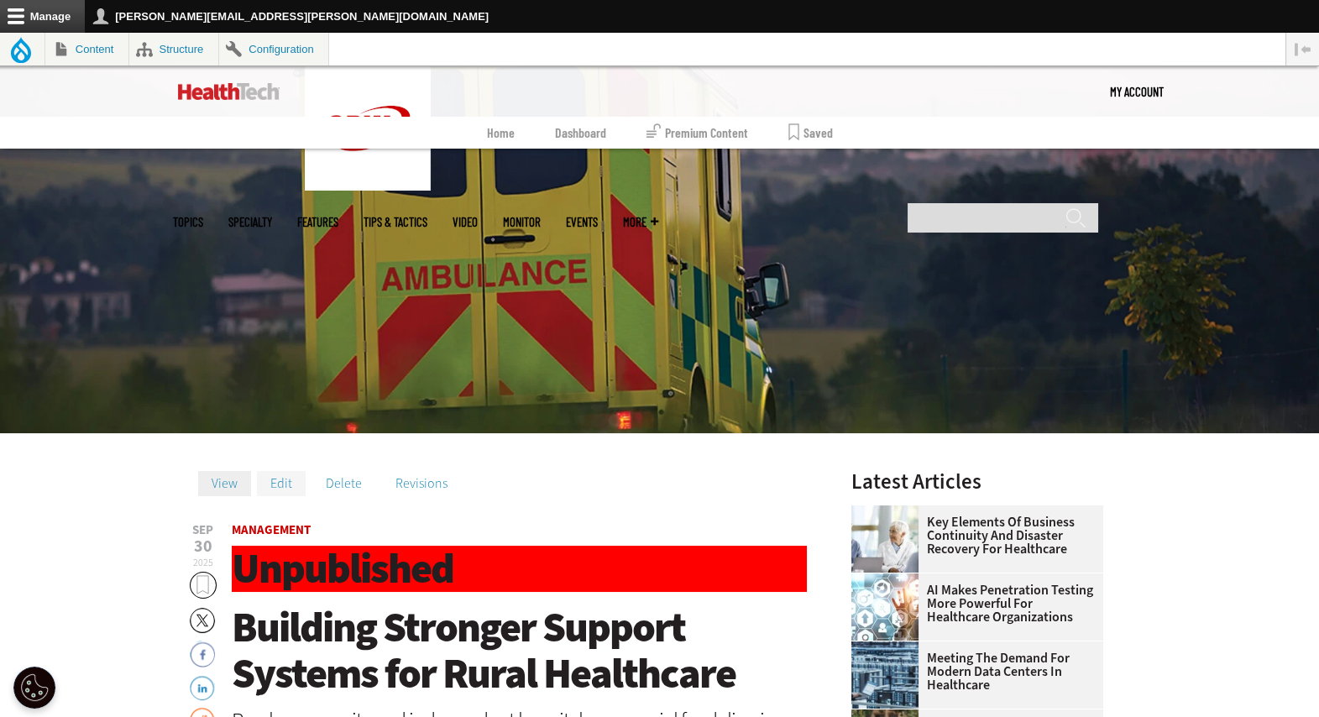
click at [285, 484] on link "Edit" at bounding box center [281, 483] width 49 height 25
